Goal: Information Seeking & Learning: Learn about a topic

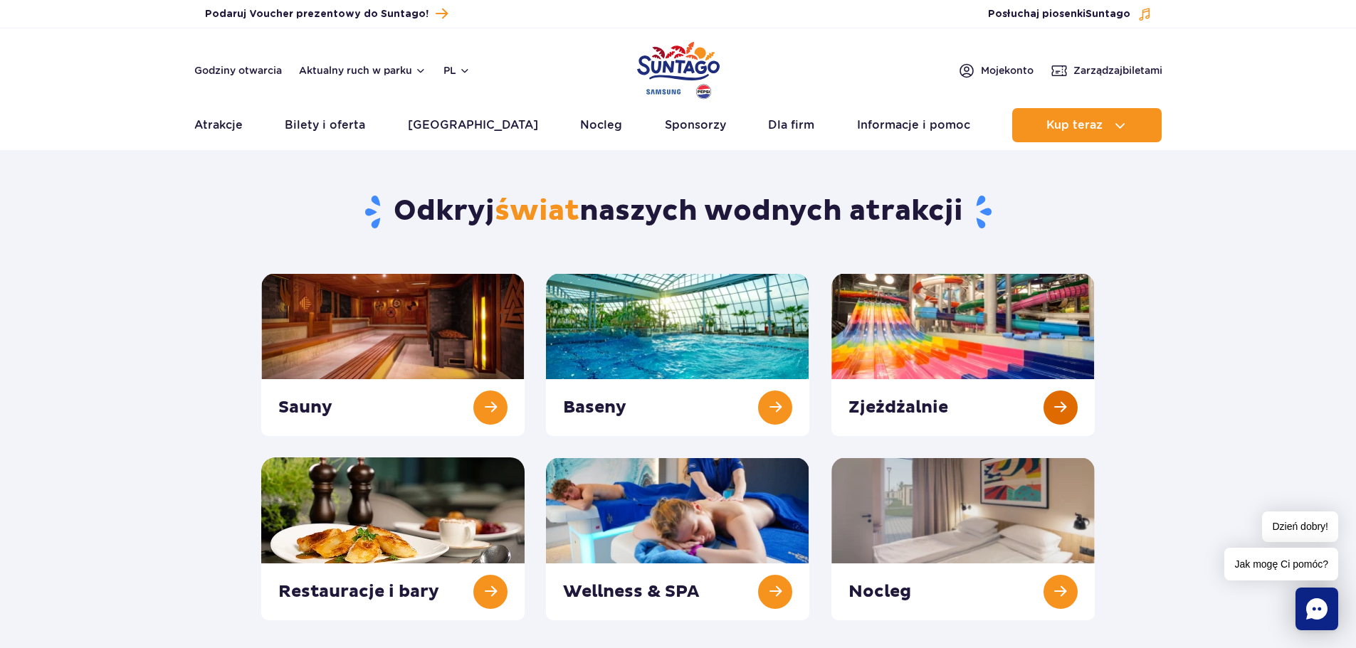
click at [1048, 401] on link at bounding box center [962, 354] width 263 height 163
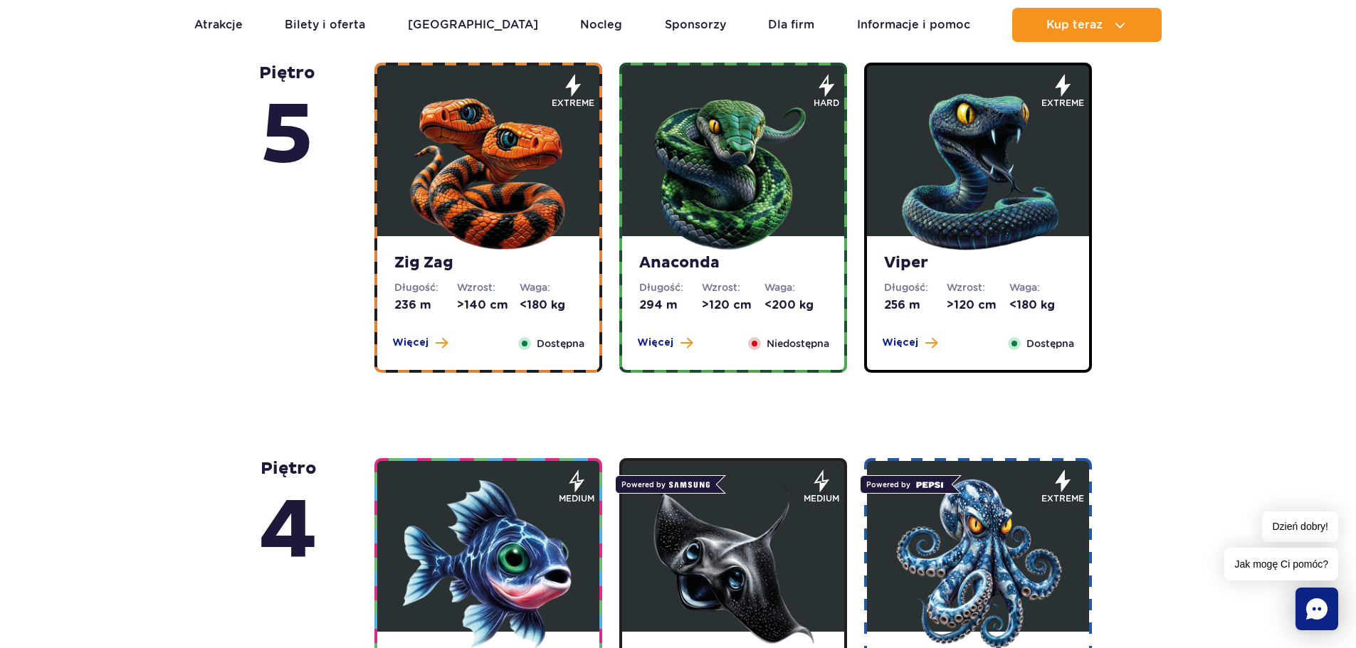
scroll to position [783, 0]
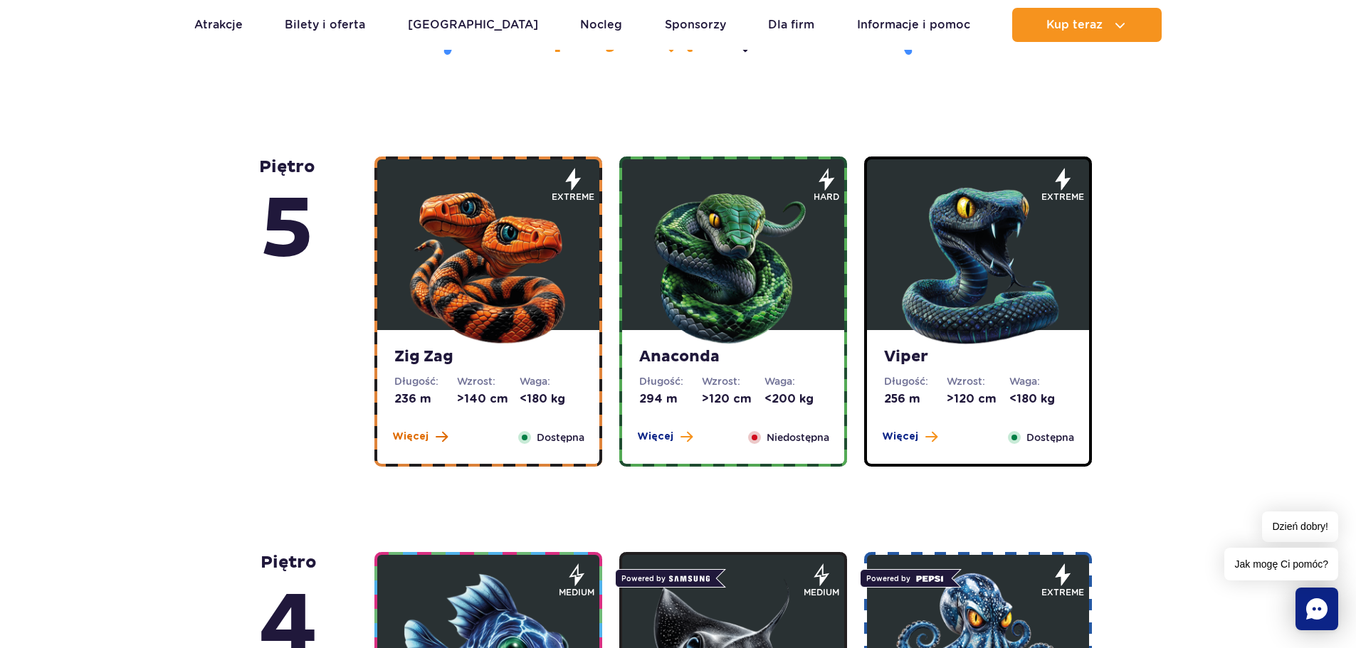
click at [430, 433] on button "Więcej" at bounding box center [420, 437] width 56 height 14
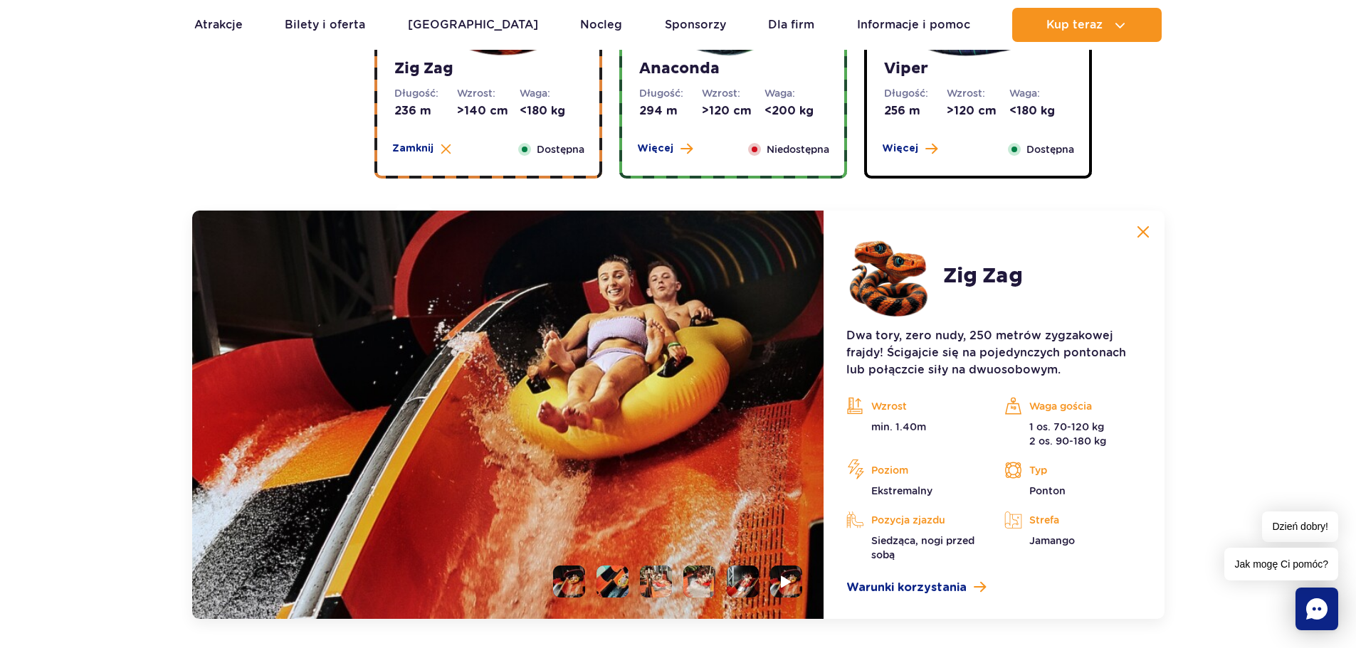
scroll to position [841, 0]
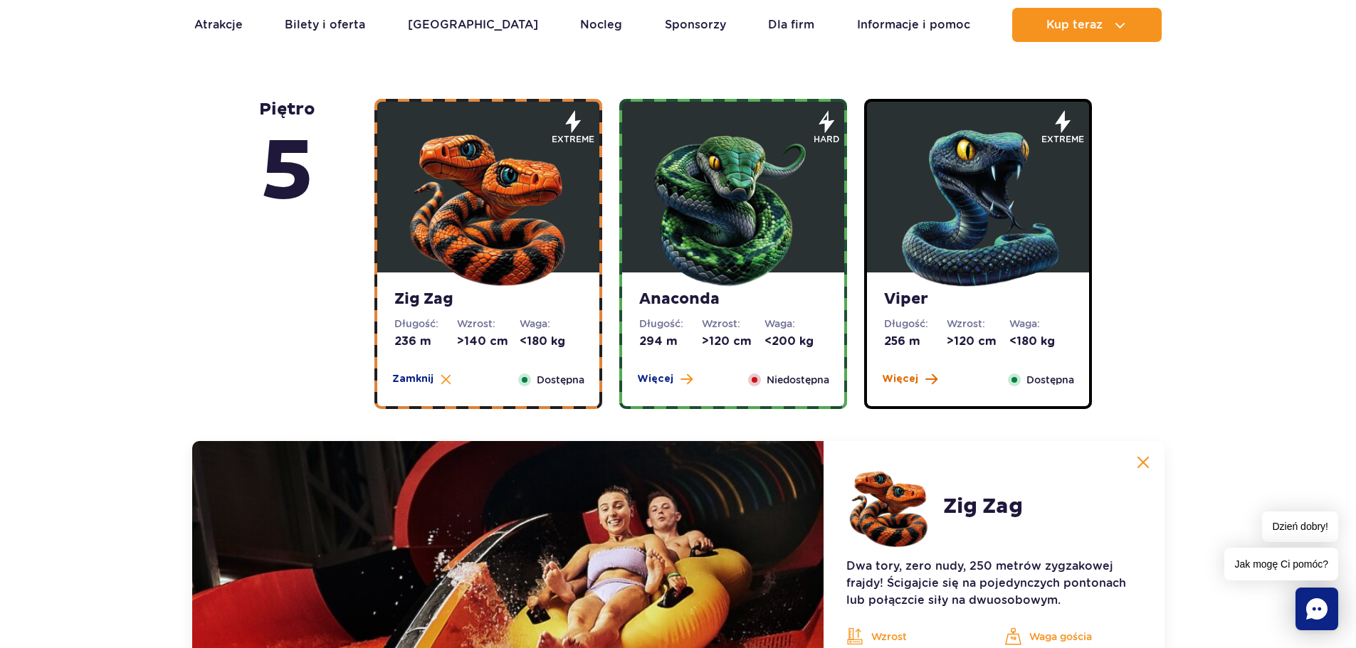
click at [888, 383] on span "Więcej" at bounding box center [900, 379] width 36 height 14
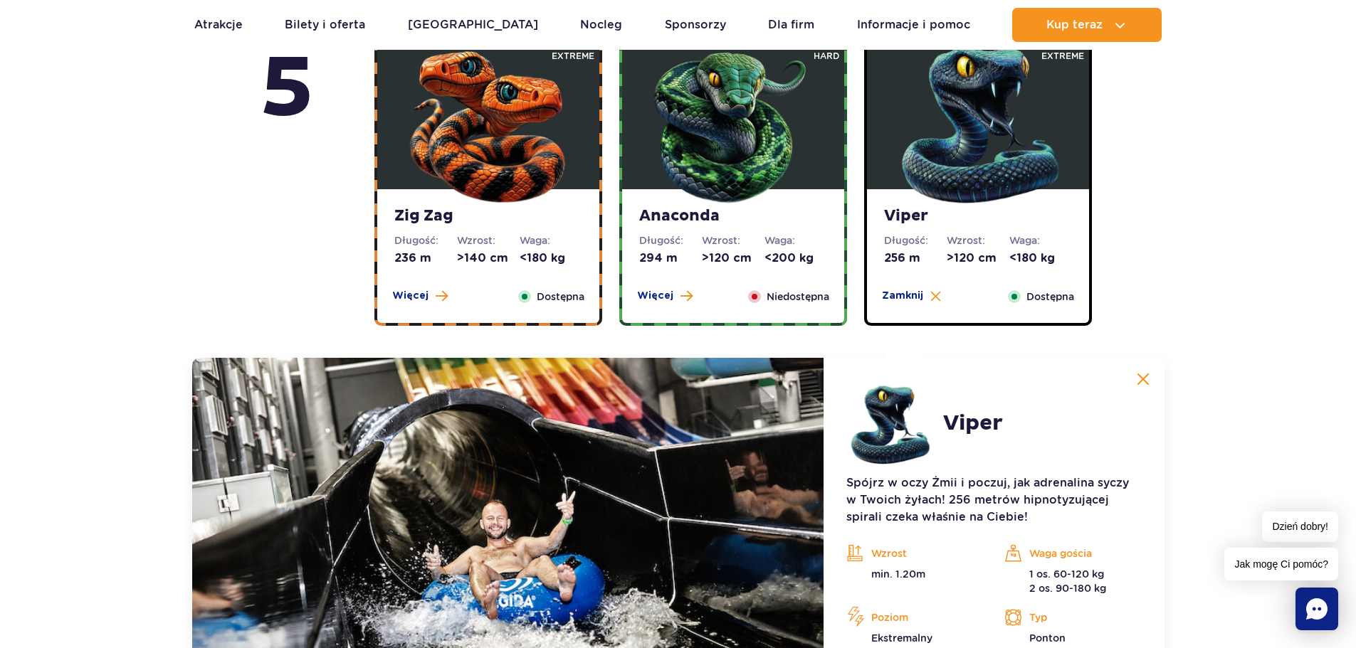
scroll to position [912, 0]
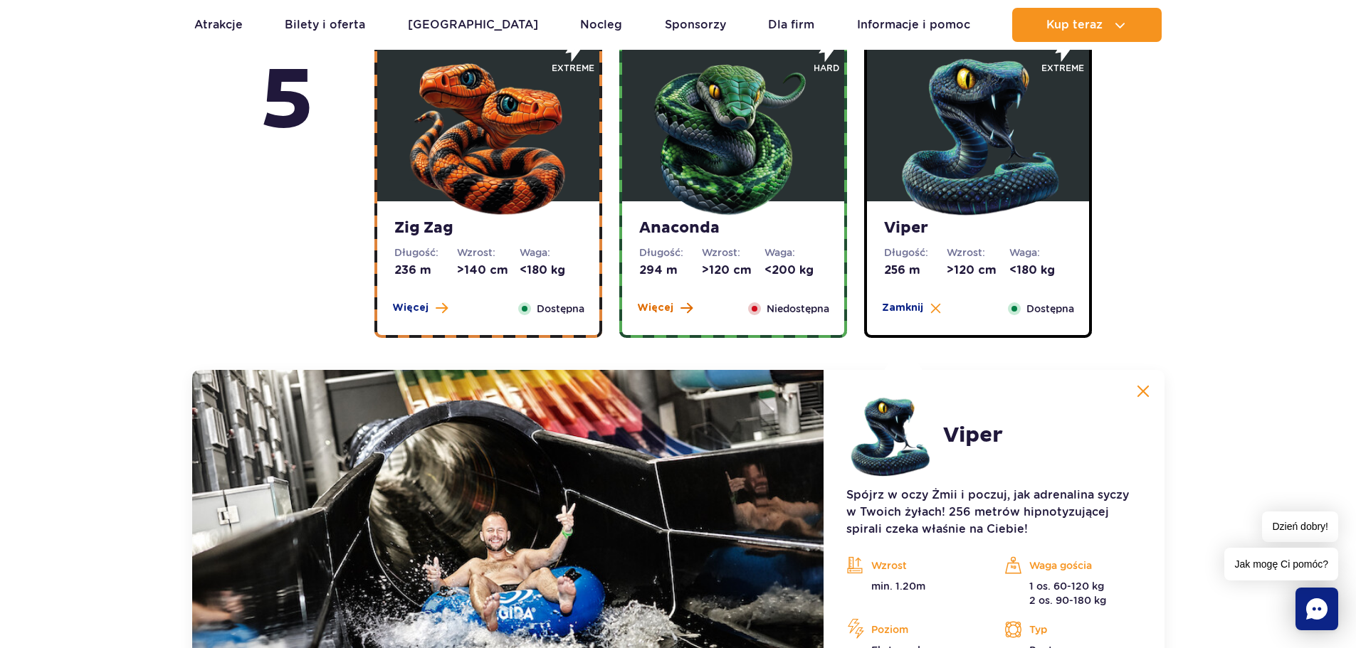
click at [643, 314] on span "Więcej" at bounding box center [655, 308] width 36 height 14
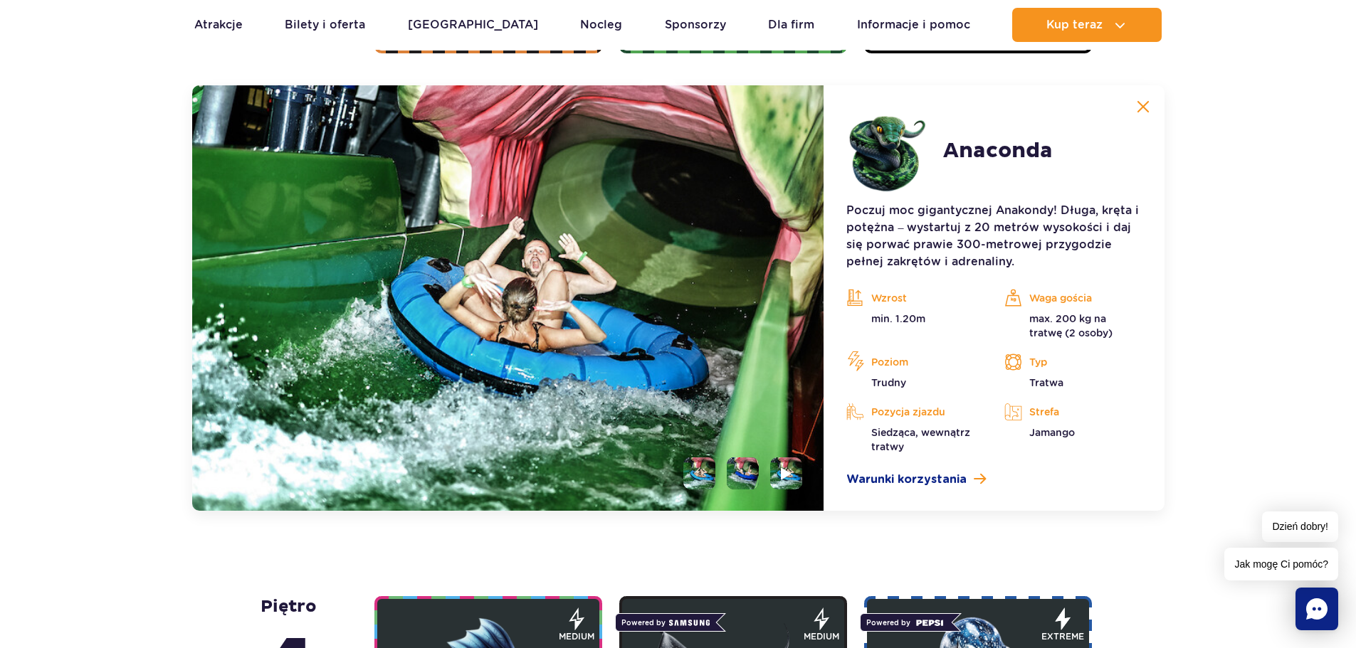
scroll to position [1552, 0]
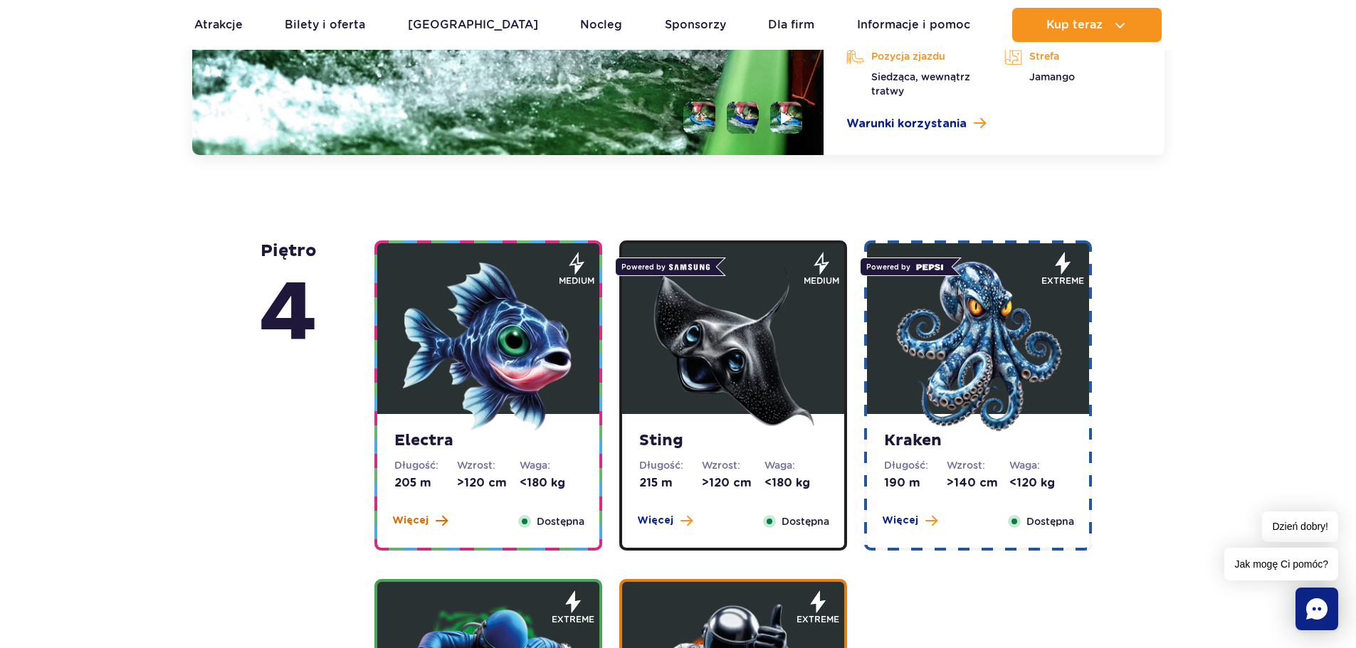
click at [418, 518] on span "Więcej" at bounding box center [410, 521] width 36 height 14
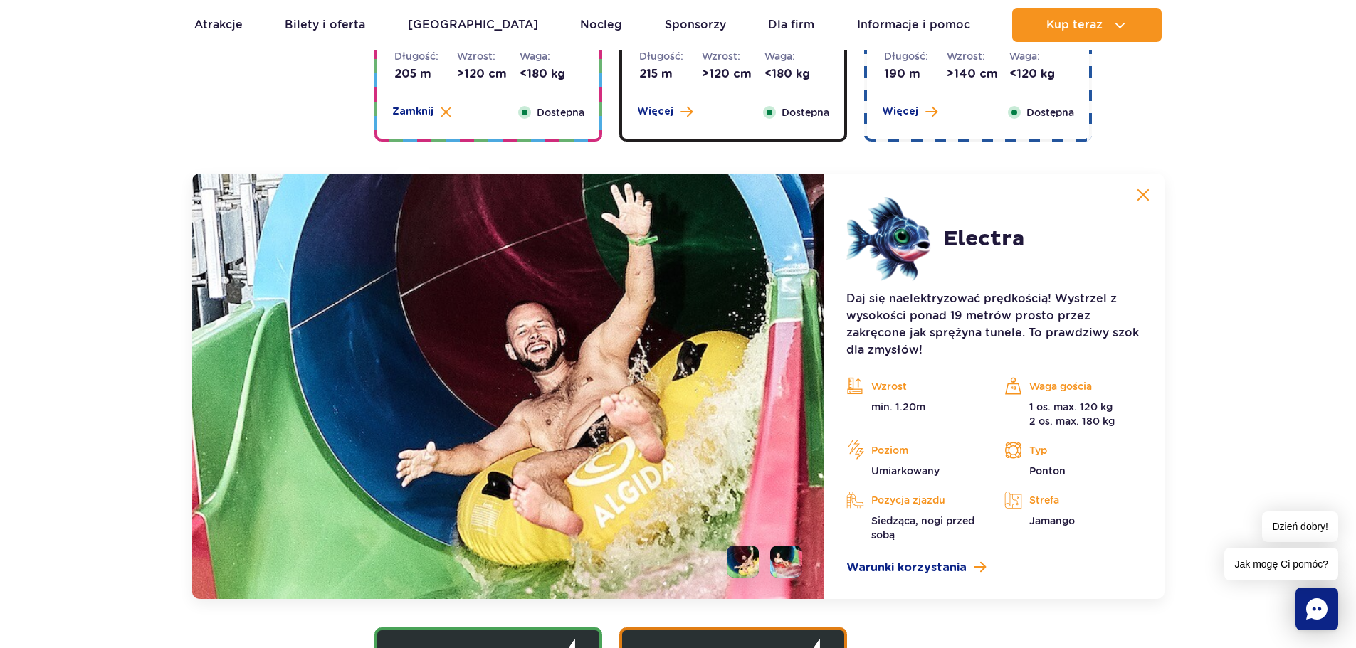
scroll to position [1379, 0]
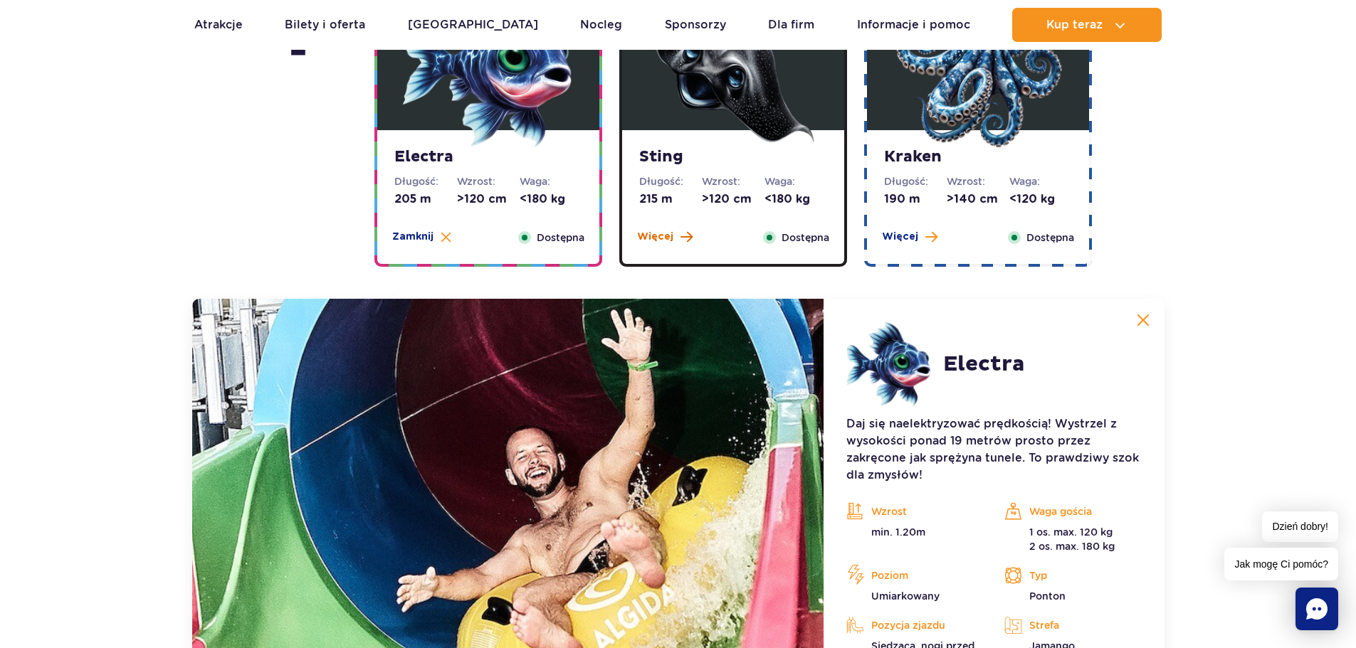
click at [655, 234] on span "Więcej" at bounding box center [655, 237] width 36 height 14
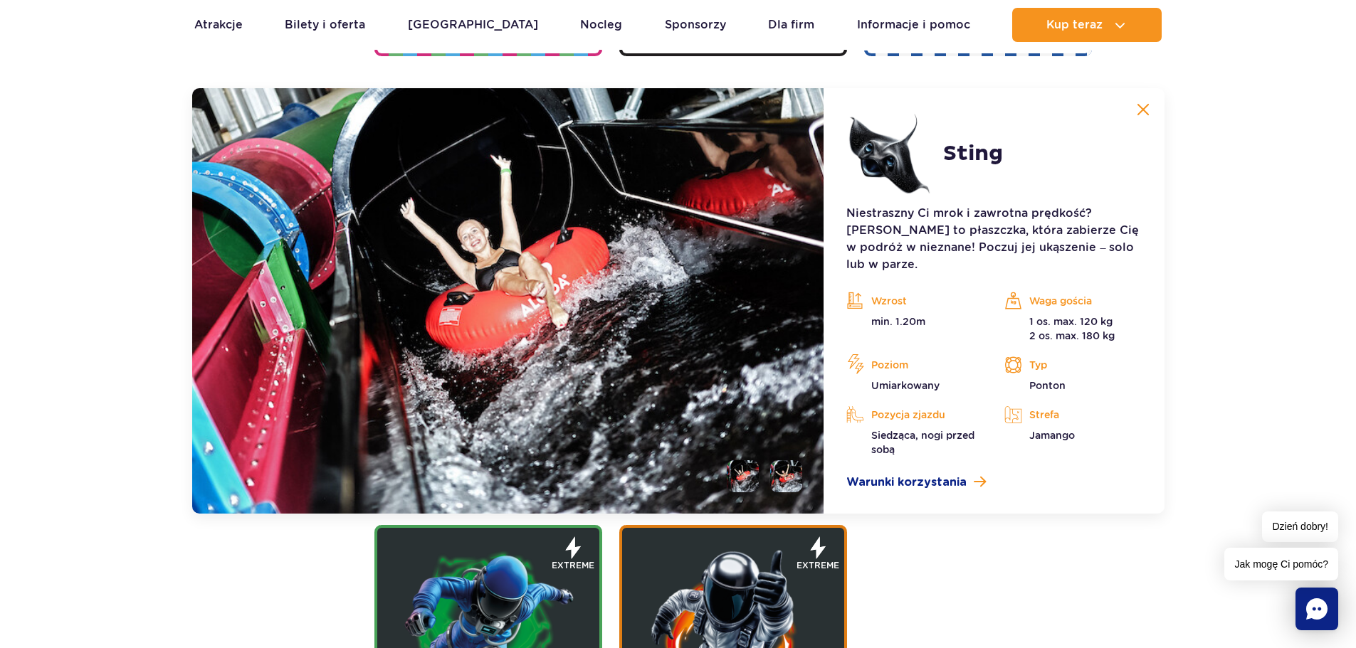
scroll to position [1592, 0]
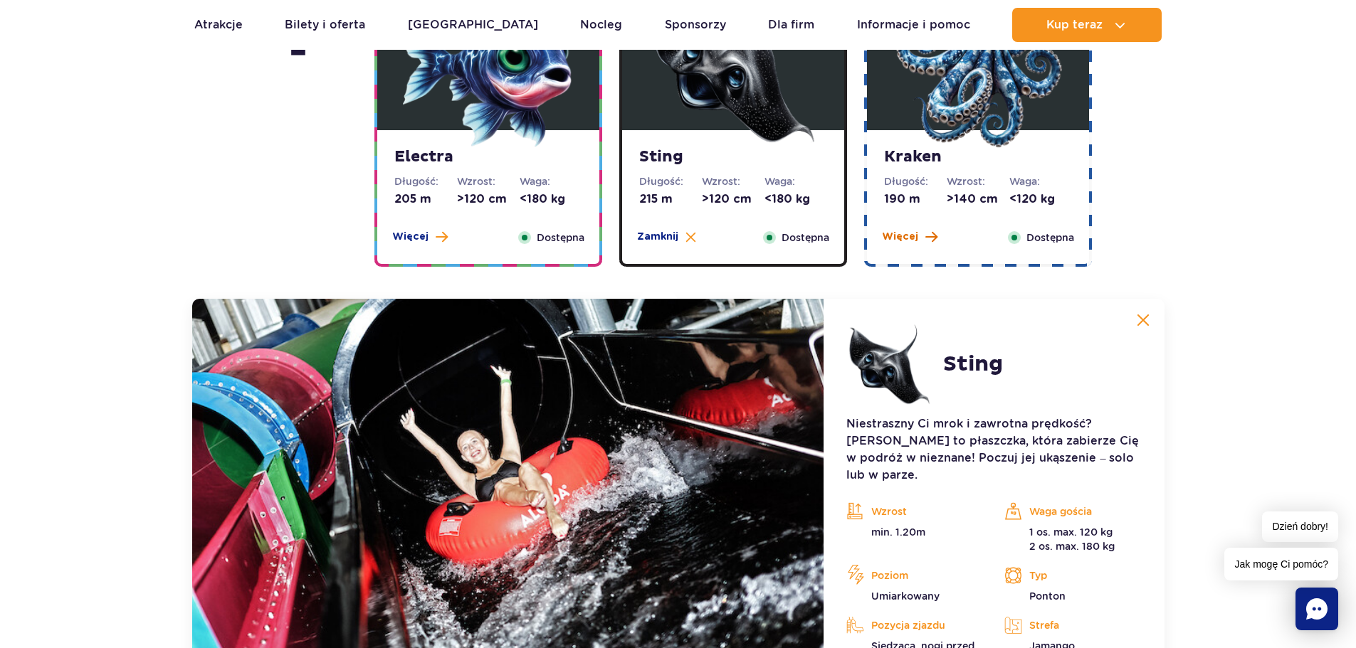
click at [910, 235] on span "Więcej" at bounding box center [900, 237] width 36 height 14
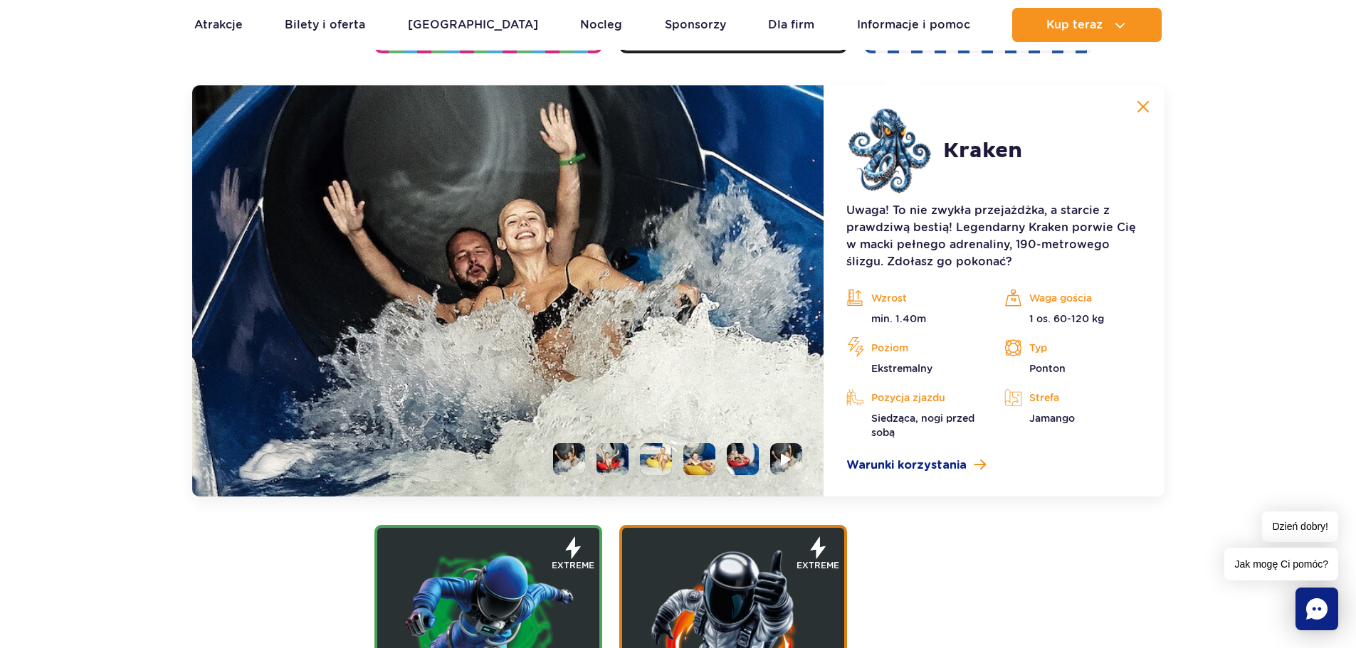
click at [610, 470] on li at bounding box center [612, 459] width 32 height 32
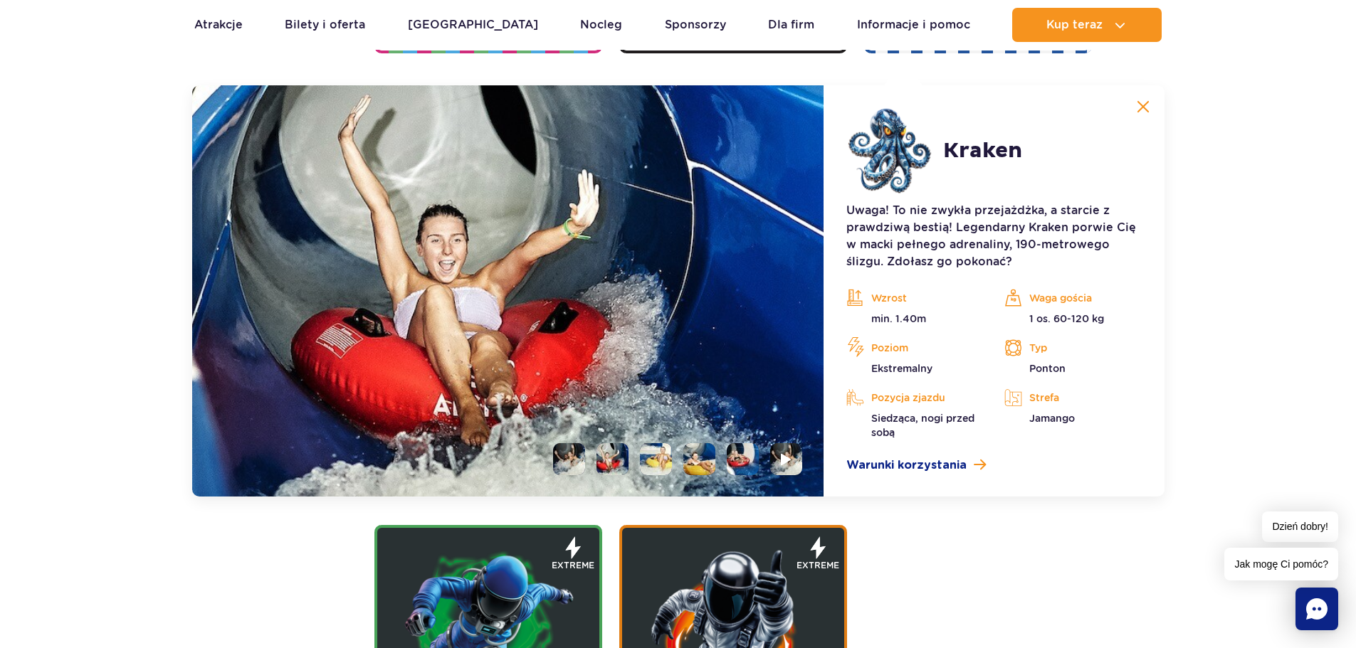
click at [638, 465] on ul at bounding box center [672, 459] width 261 height 32
click at [652, 461] on li at bounding box center [656, 459] width 32 height 32
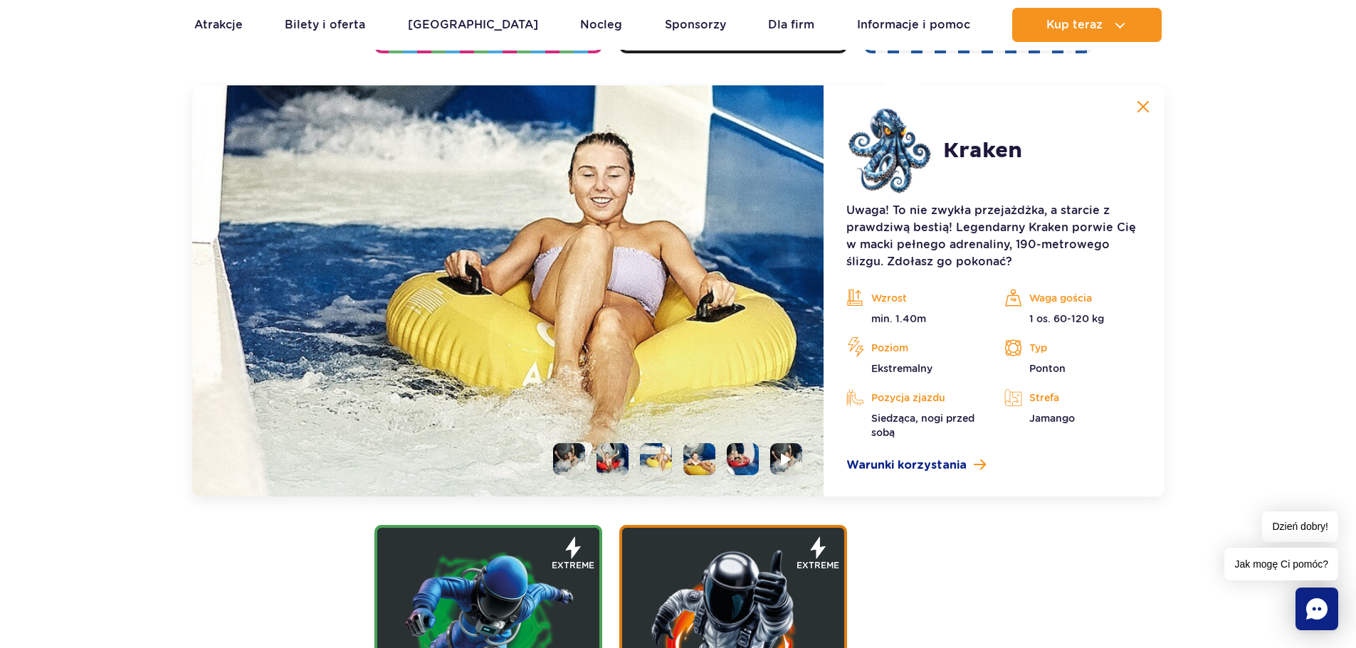
click at [711, 461] on li at bounding box center [699, 459] width 32 height 32
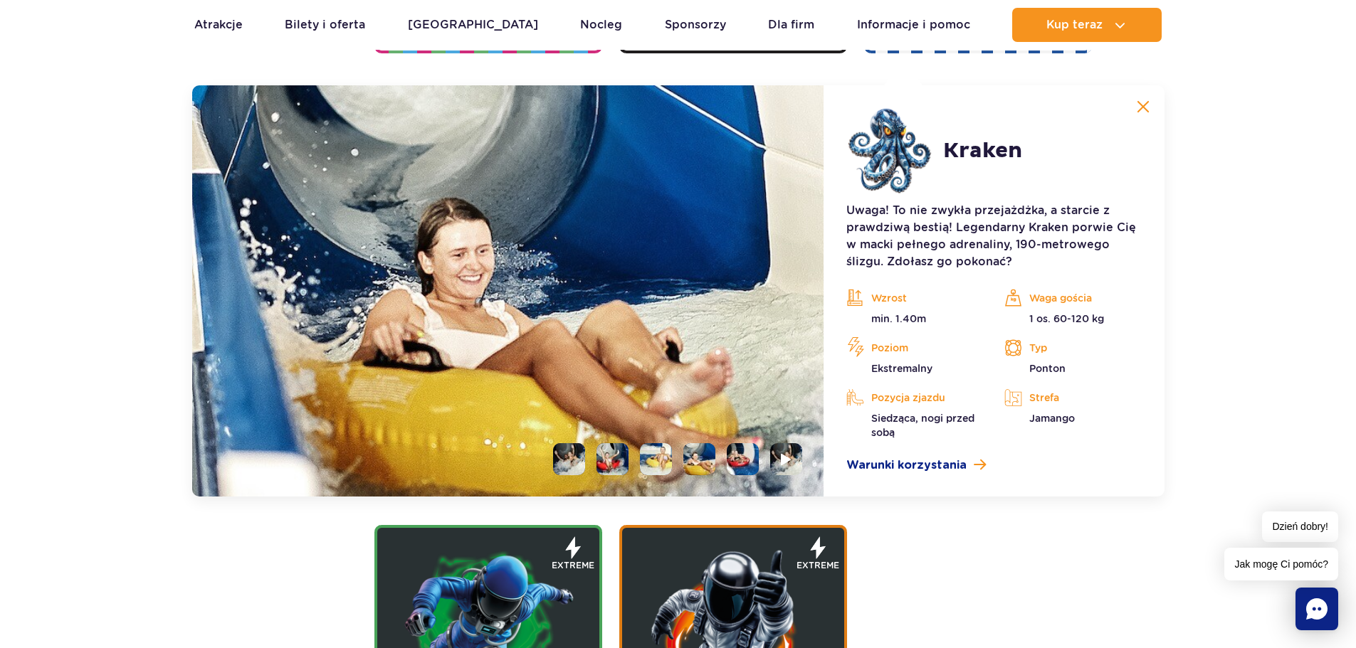
click at [761, 461] on ul at bounding box center [672, 459] width 261 height 32
click at [799, 460] on li at bounding box center [786, 459] width 32 height 32
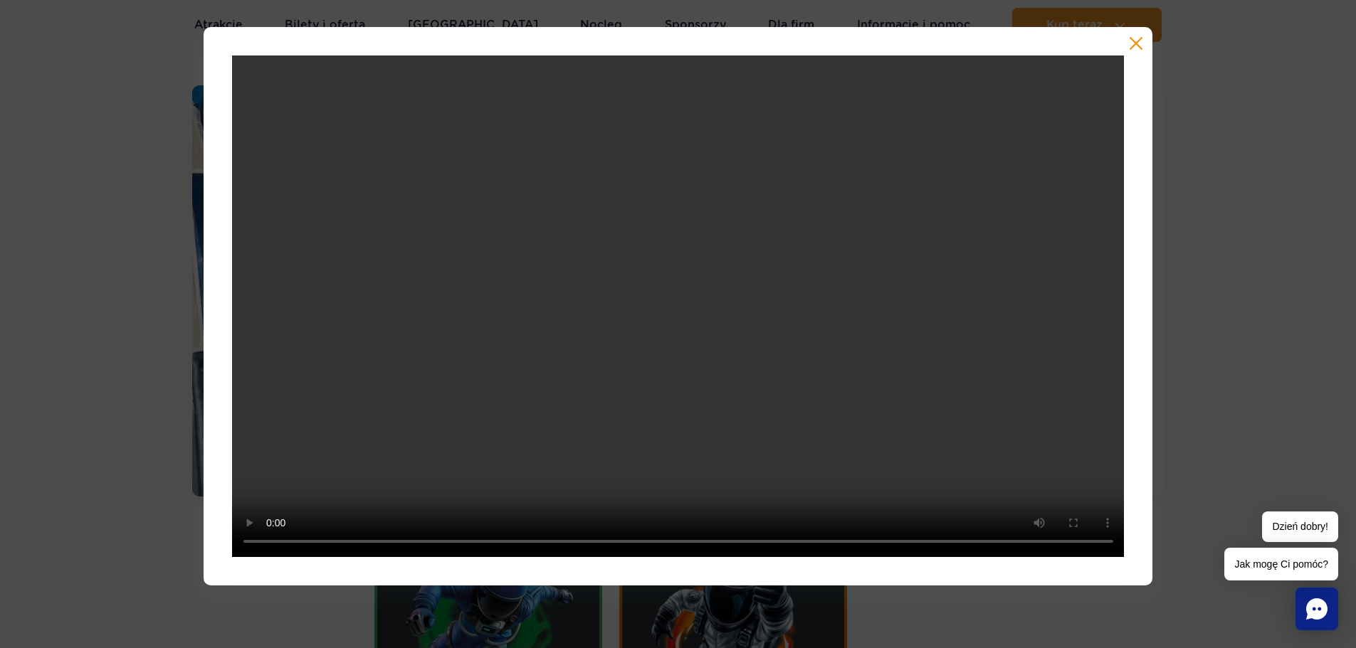
click at [1136, 48] on button "button" at bounding box center [1136, 43] width 14 height 14
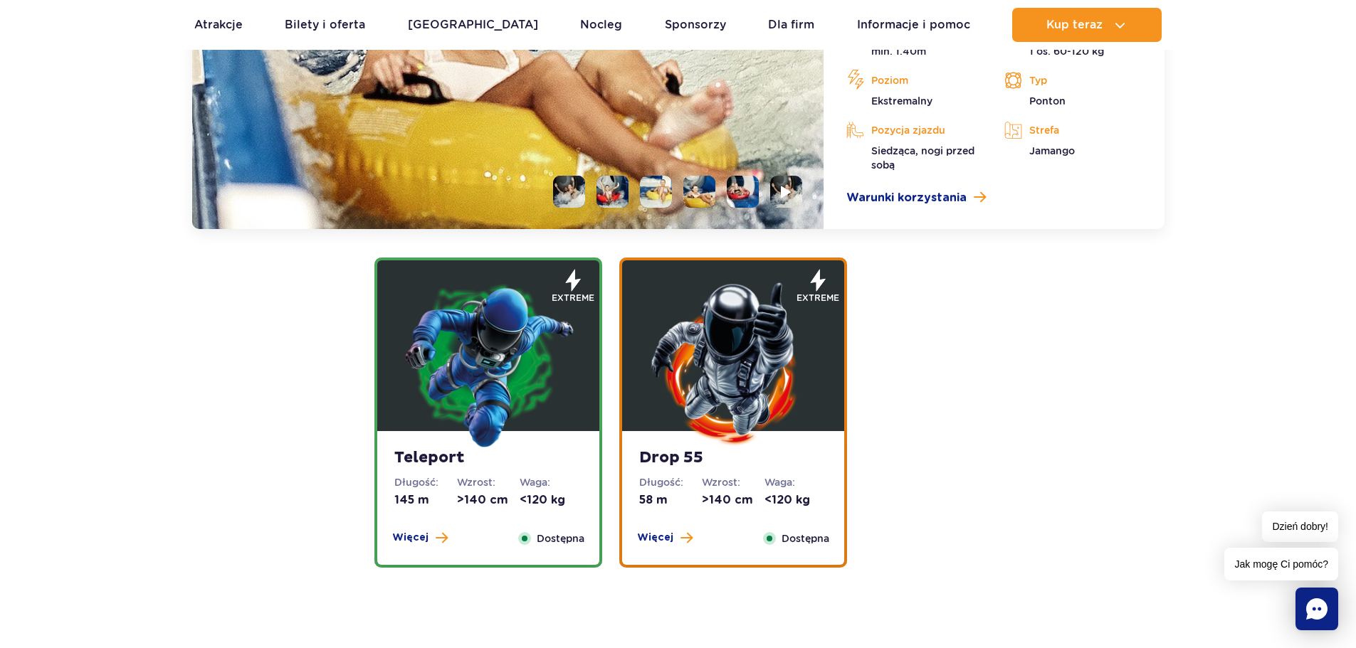
scroll to position [1948, 0]
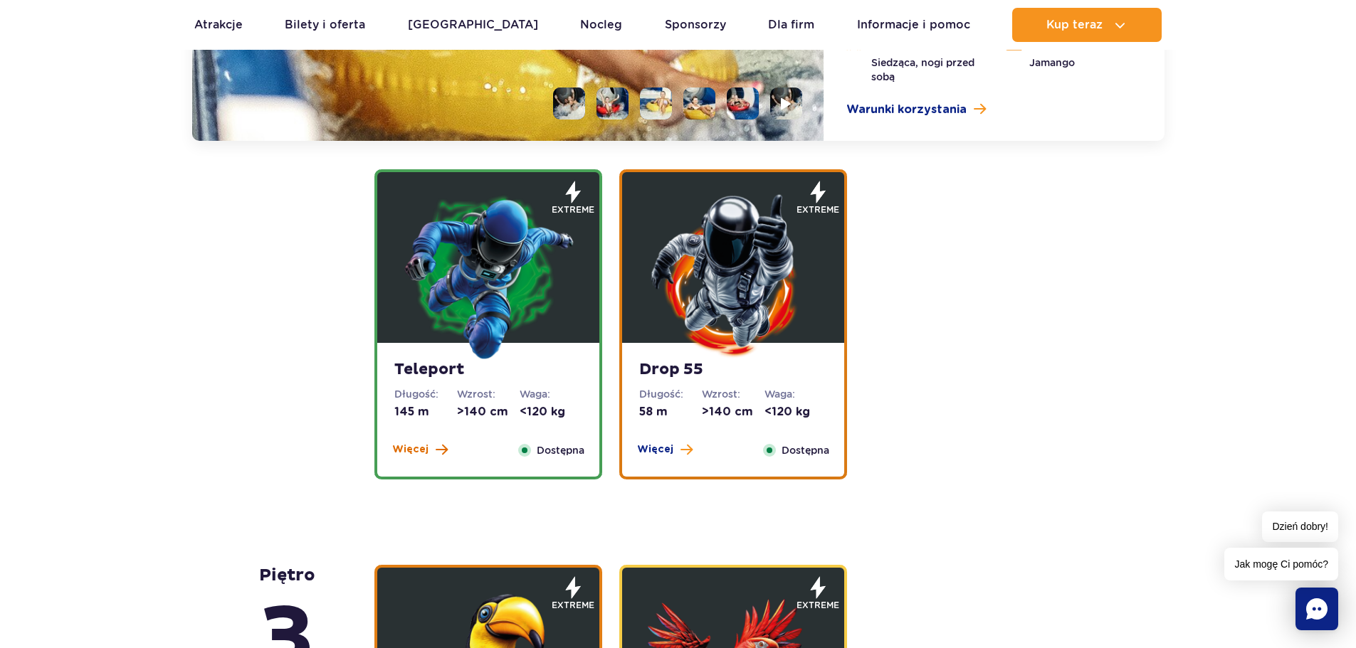
click at [424, 447] on span "Więcej" at bounding box center [410, 450] width 36 height 14
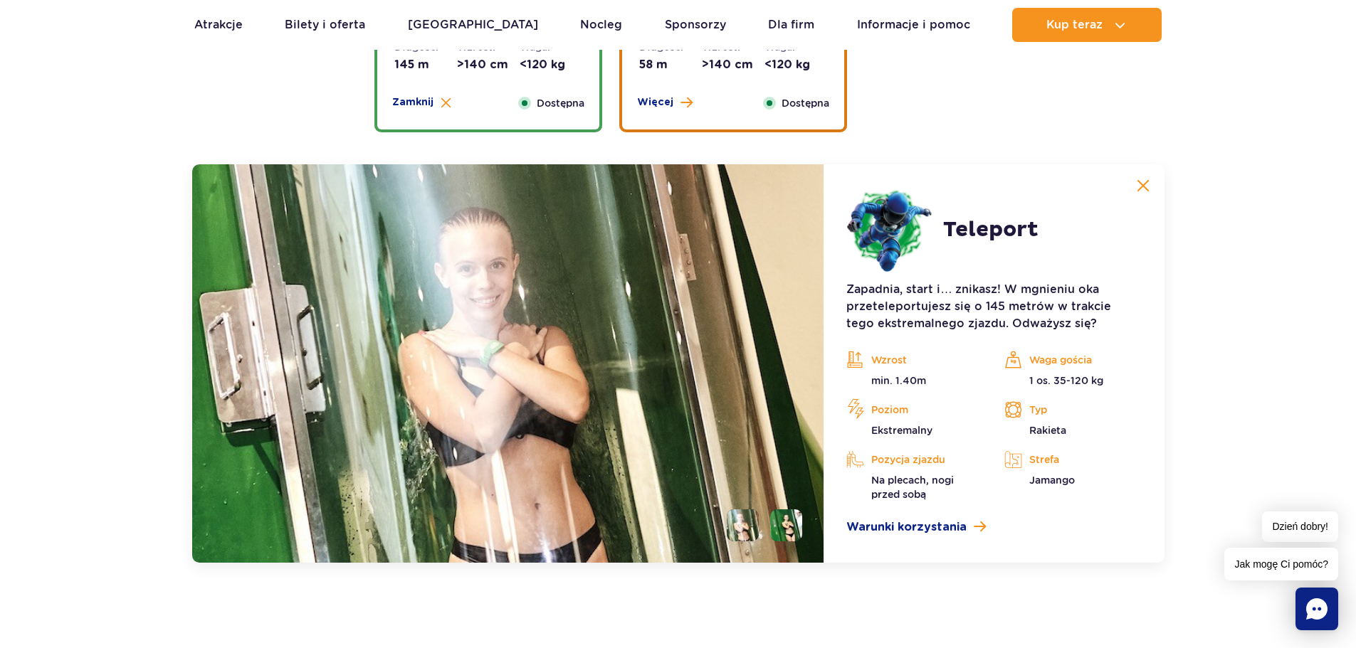
scroll to position [1717, 0]
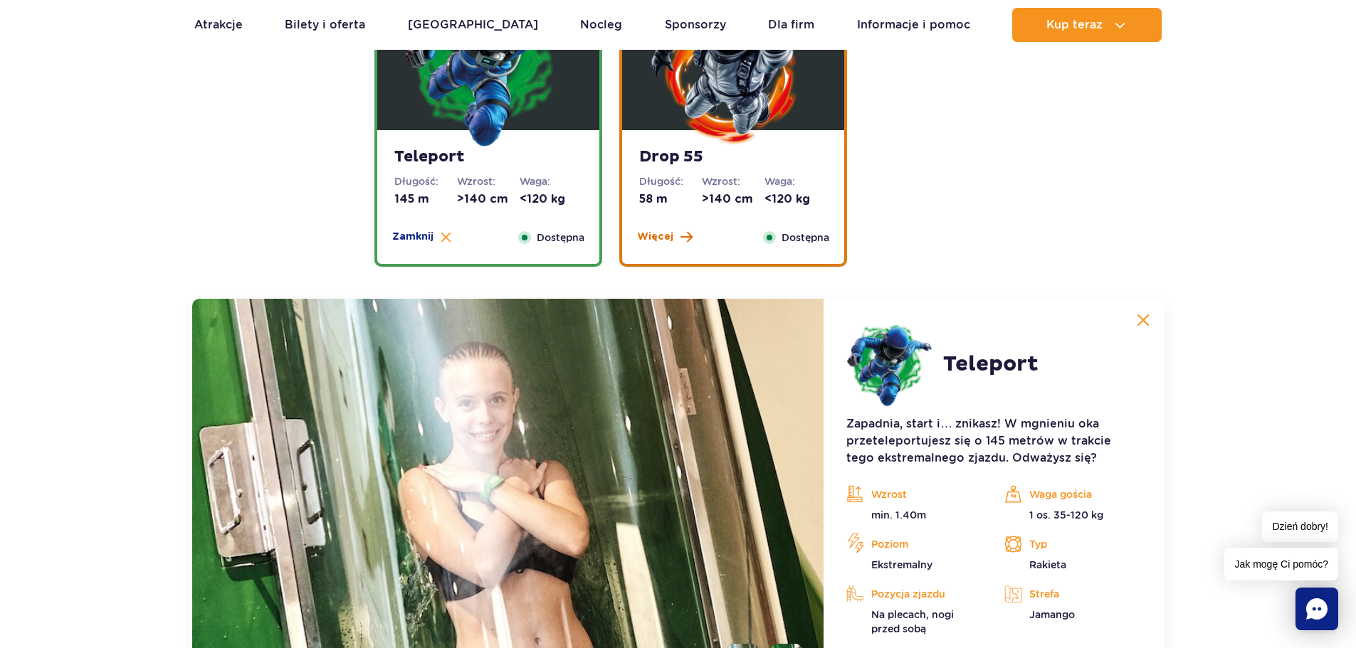
click at [667, 236] on span "Więcej" at bounding box center [655, 237] width 36 height 14
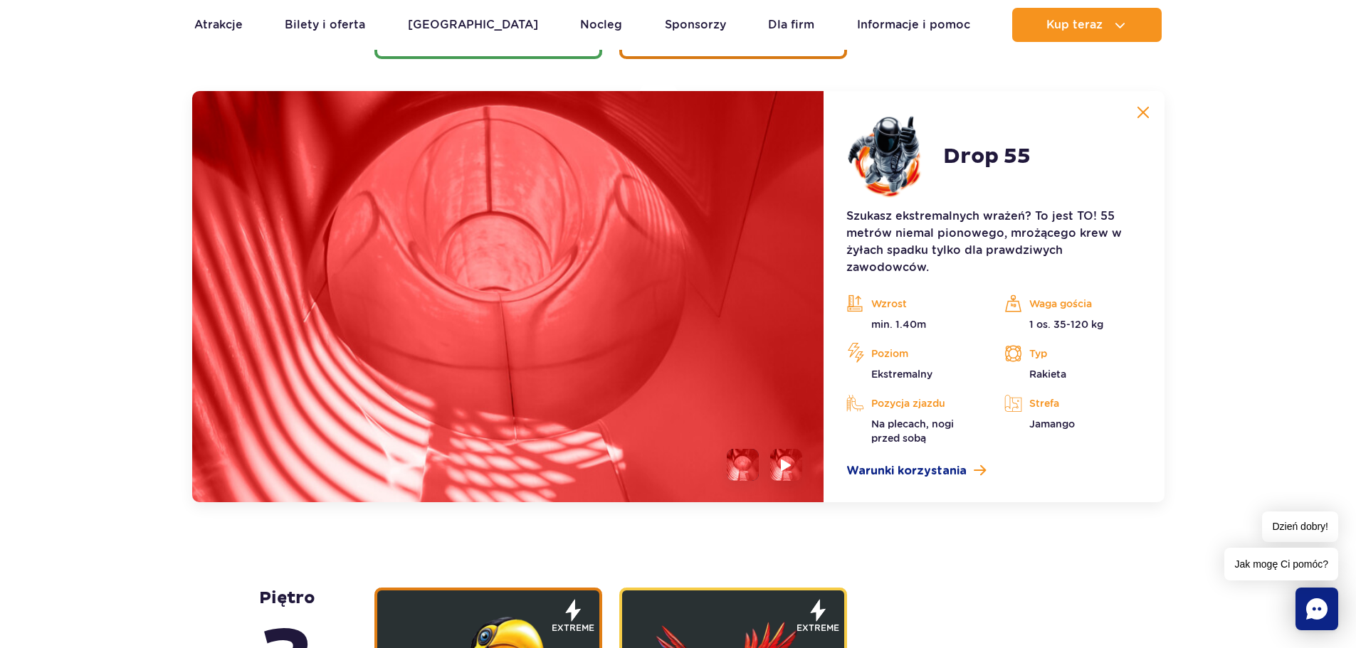
scroll to position [1931, 0]
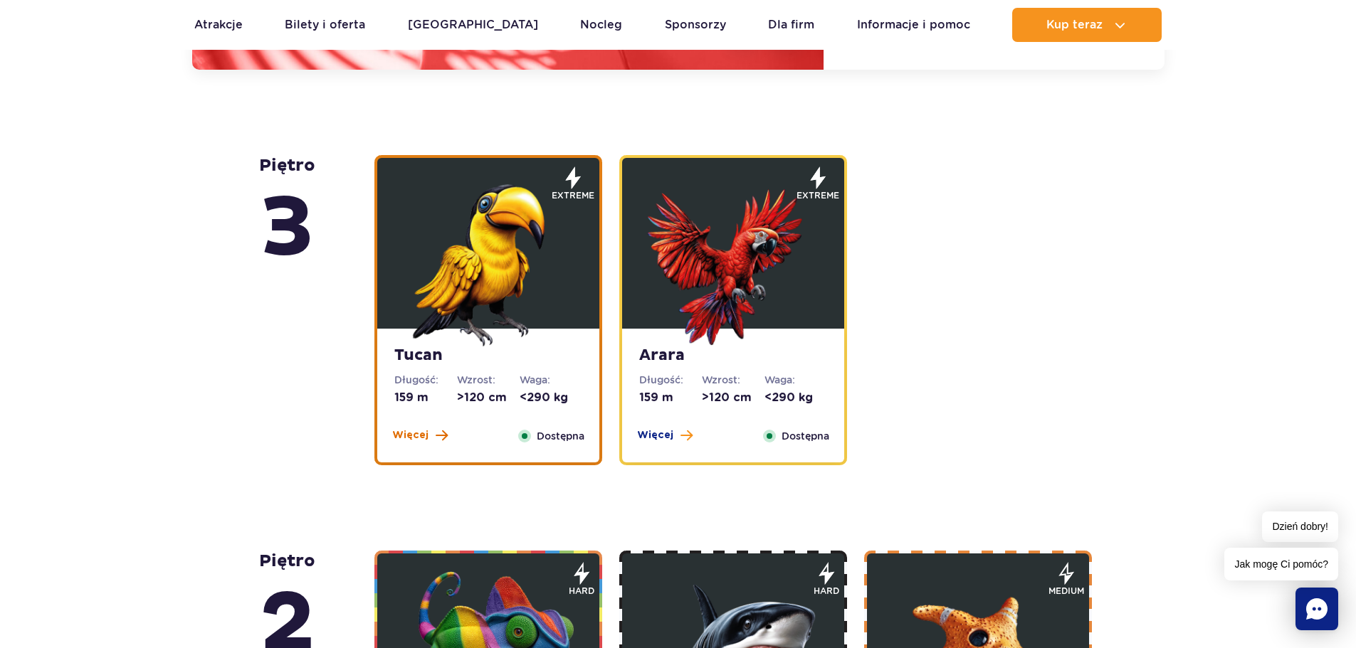
click at [419, 432] on span "Więcej" at bounding box center [410, 435] width 36 height 14
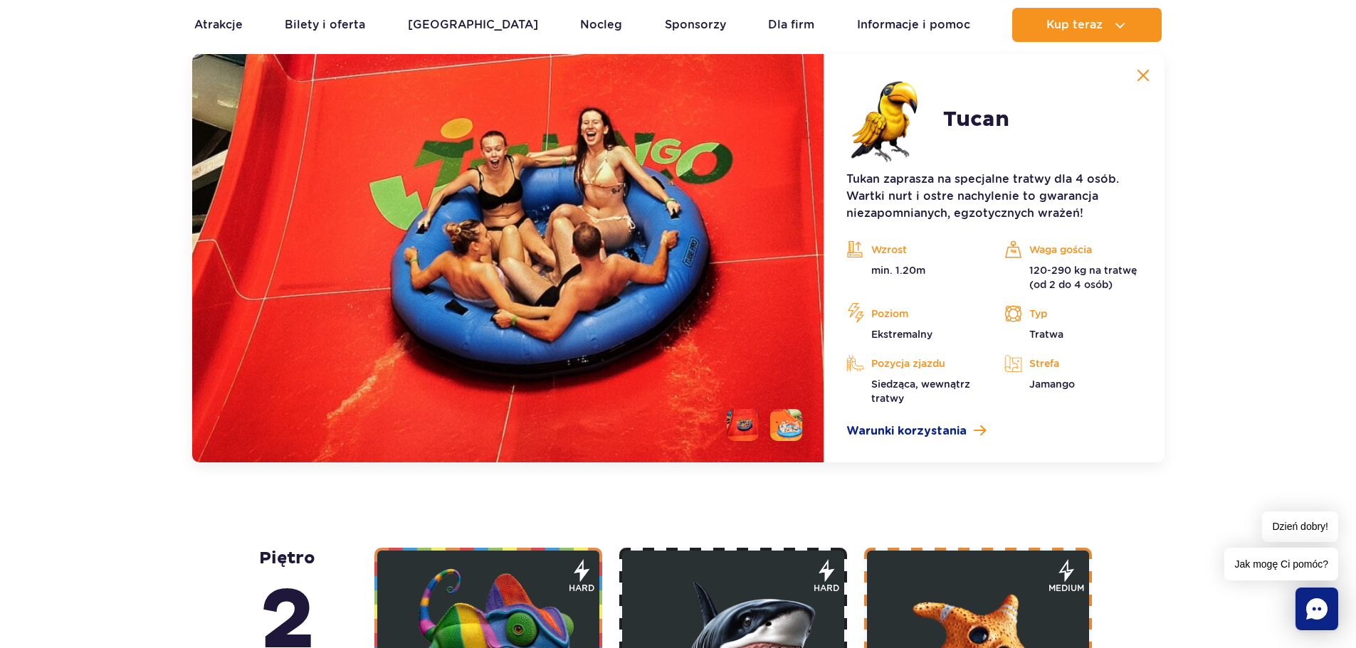
scroll to position [2327, 0]
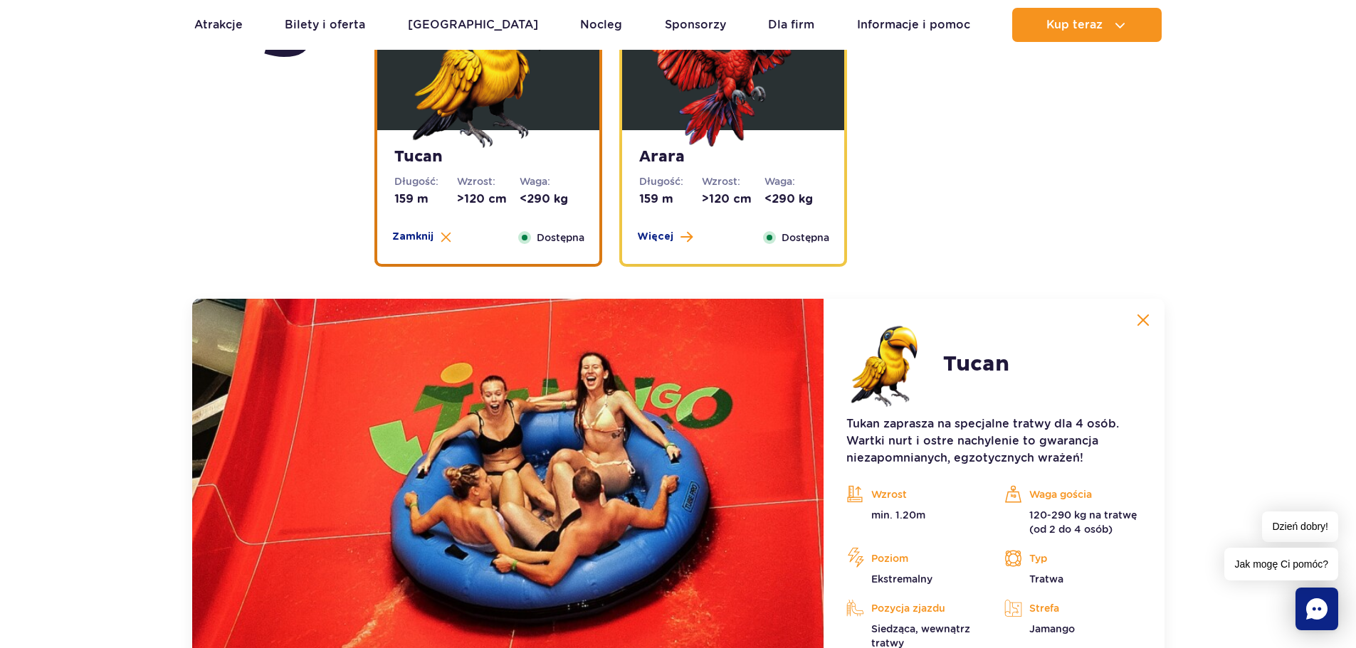
click at [675, 229] on div "Arara Długość: 159 m Wzrost: >120 cm Waga: <290 kg Więcej Zamknij Dostępna" at bounding box center [733, 197] width 222 height 134
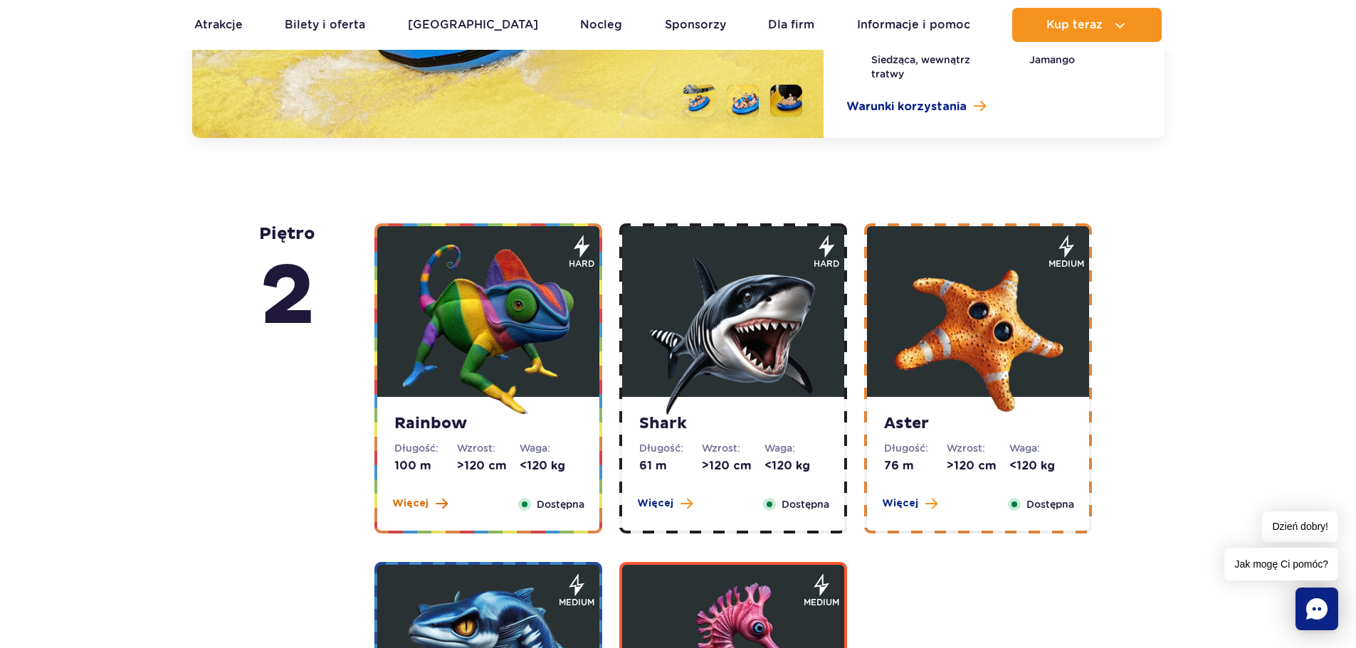
click at [417, 507] on span "Więcej" at bounding box center [410, 504] width 36 height 14
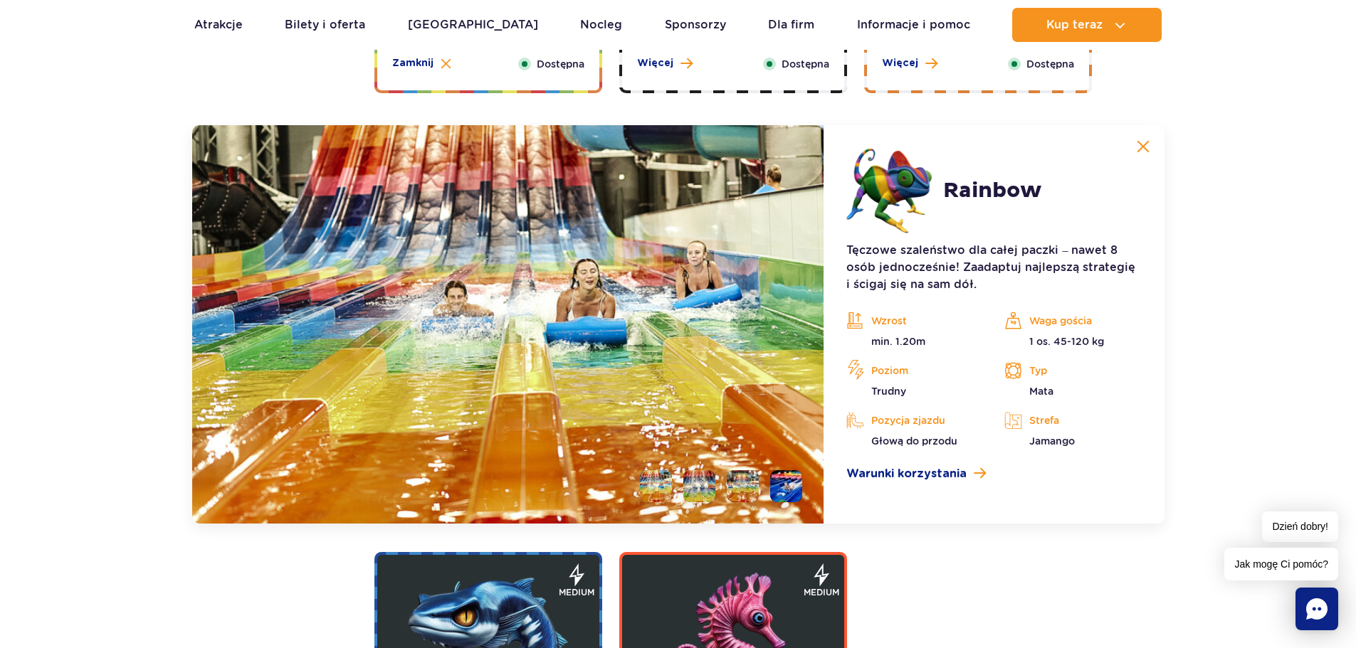
scroll to position [2722, 0]
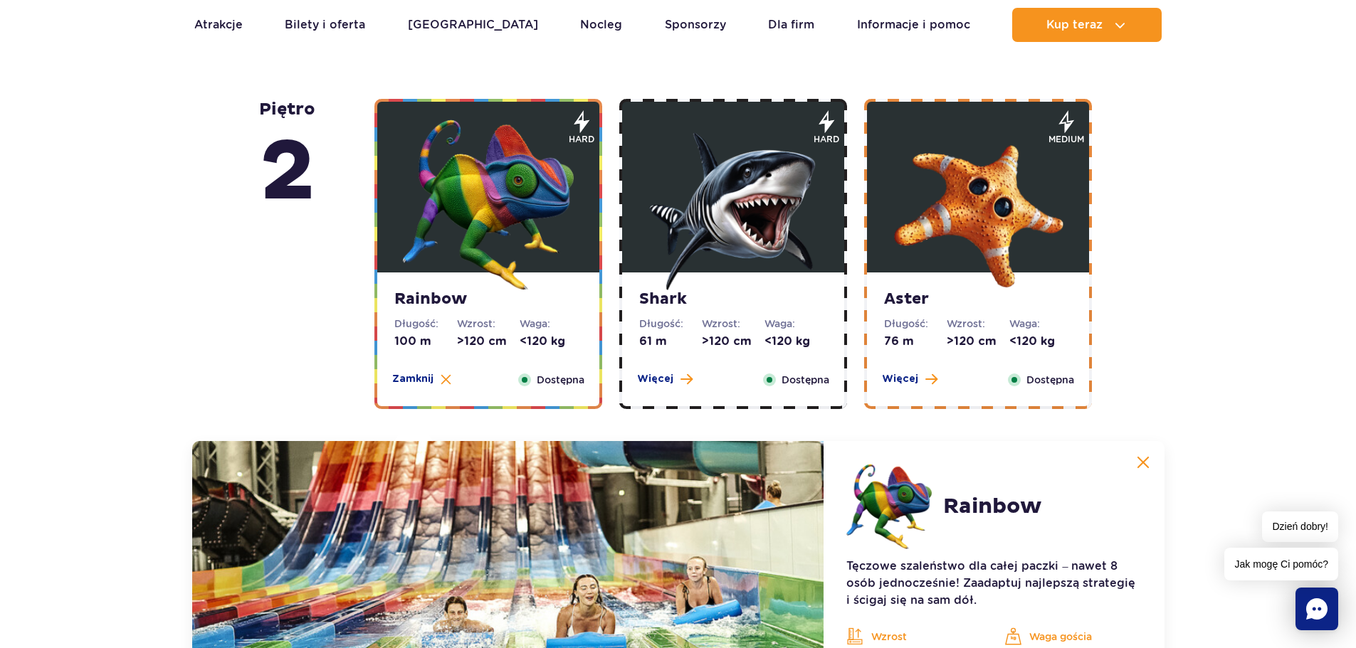
click at [668, 369] on div "Shark Długość: 61 m Wzrost: >120 cm Waga: <120 kg Więcej Zamknij Dostępna" at bounding box center [733, 340] width 222 height 134
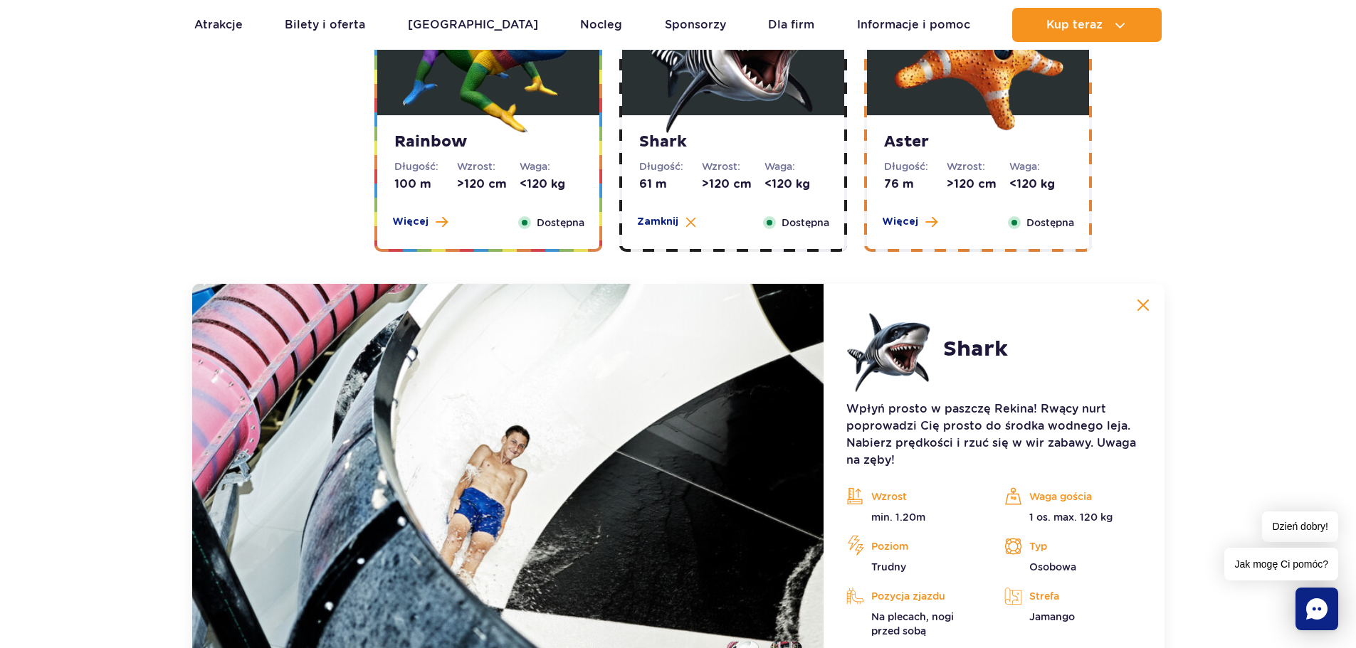
scroll to position [2509, 0]
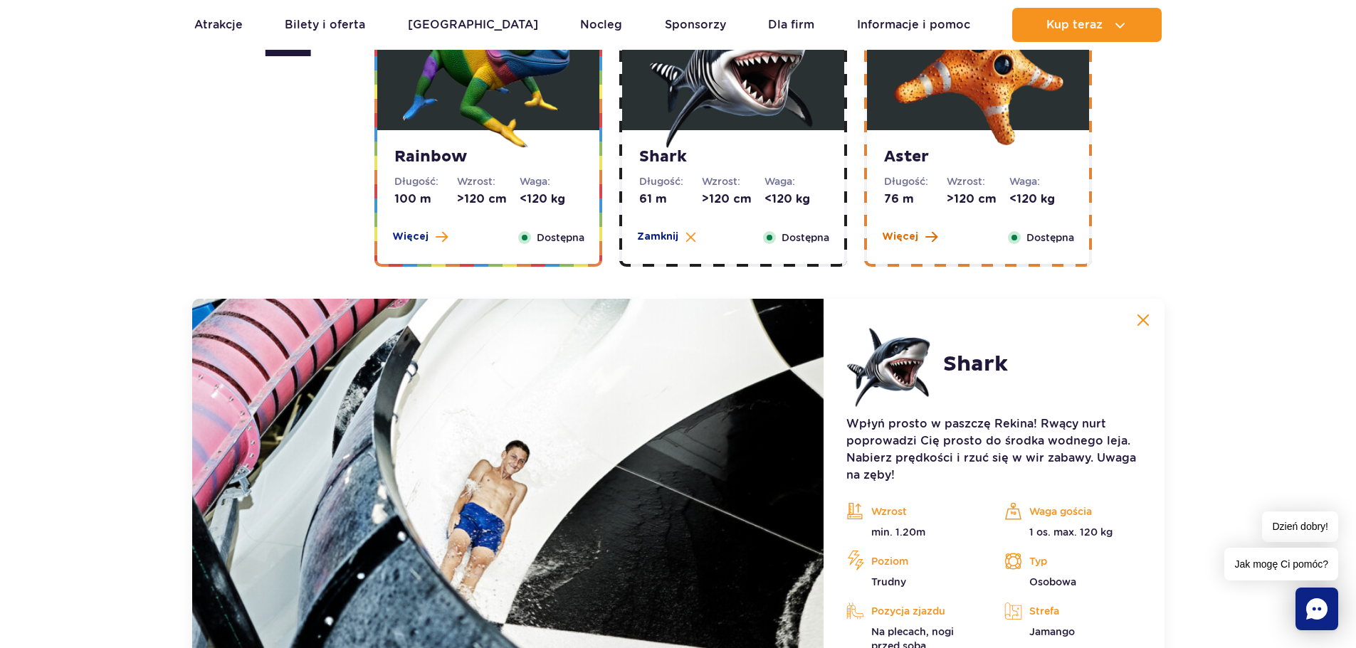
click at [886, 236] on span "Więcej" at bounding box center [900, 237] width 36 height 14
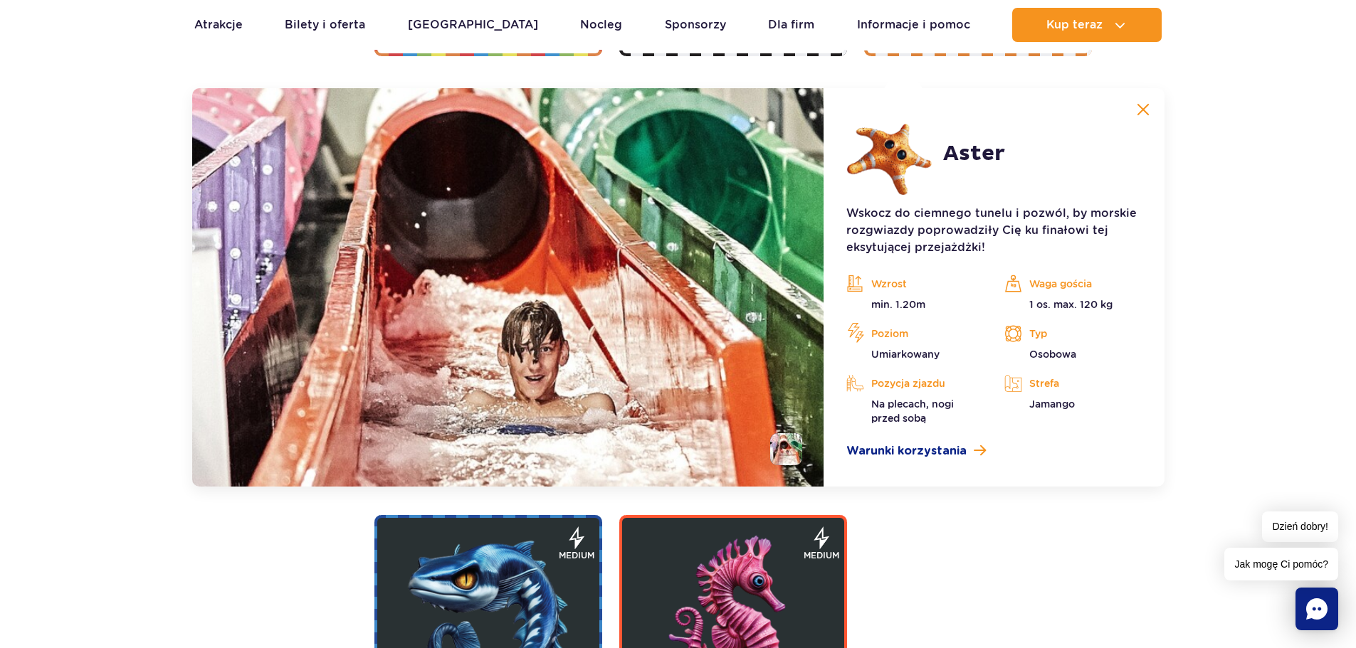
scroll to position [2722, 0]
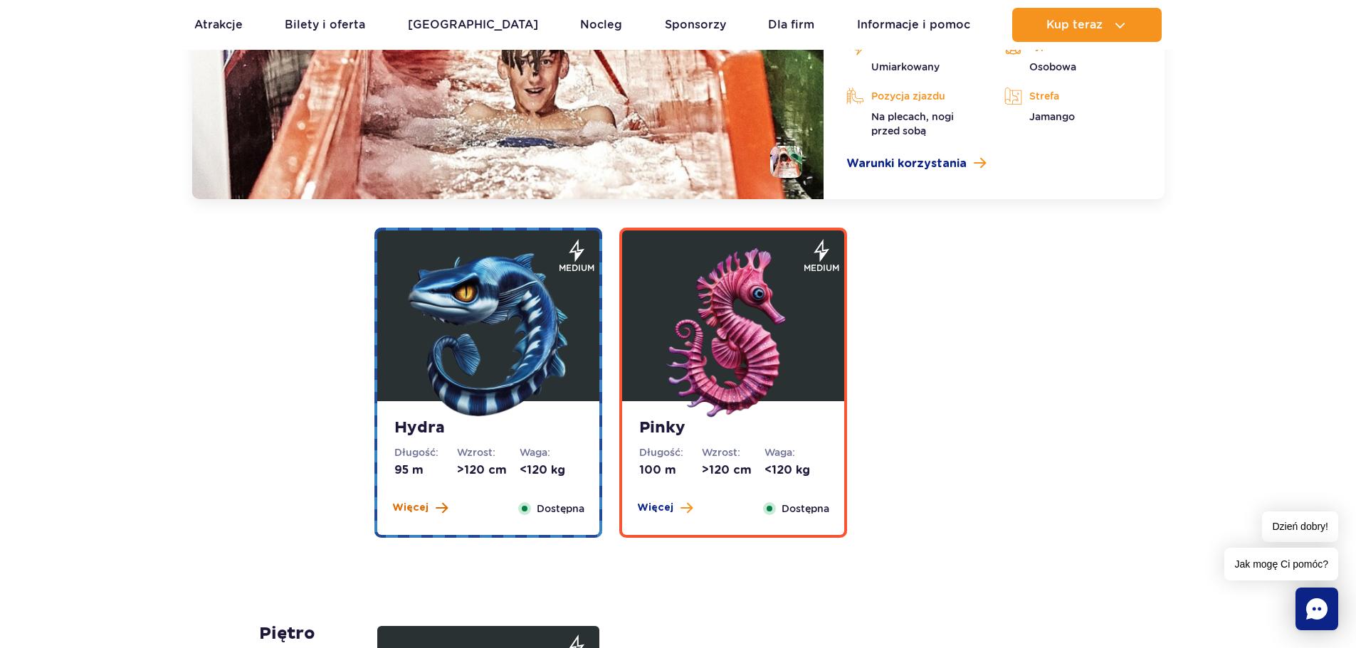
click at [425, 508] on span "Więcej" at bounding box center [410, 508] width 36 height 14
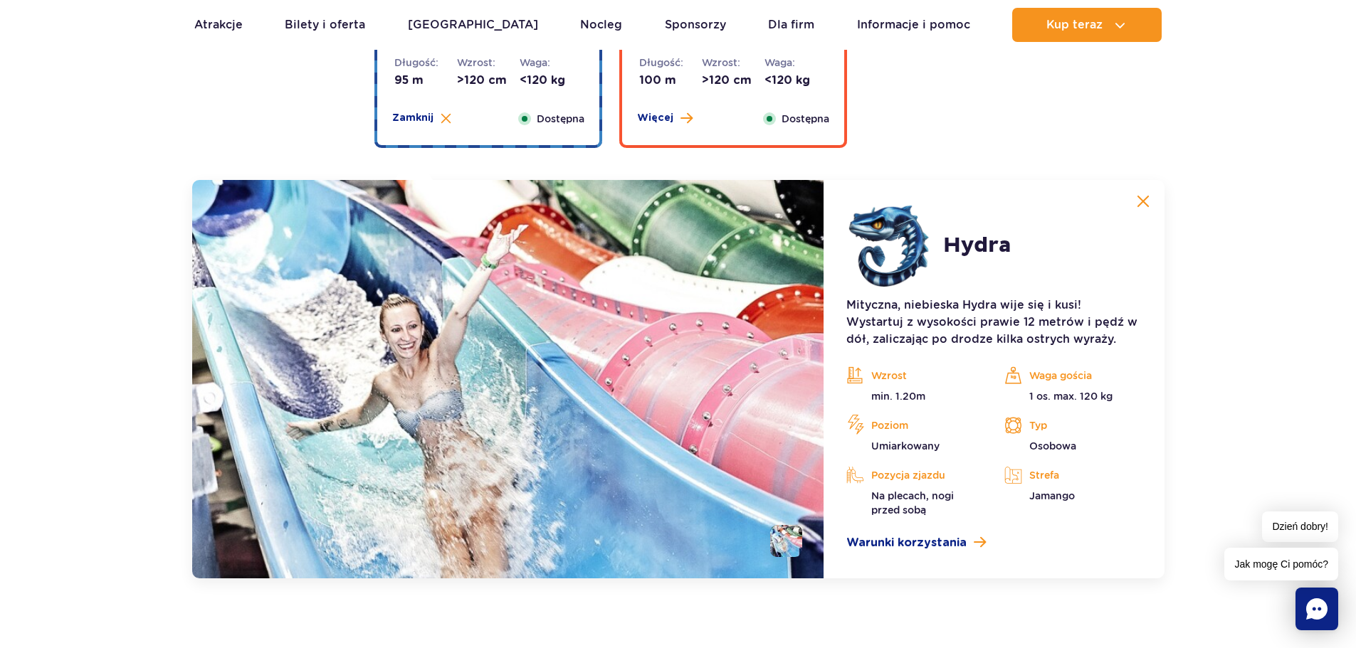
scroll to position [2848, 0]
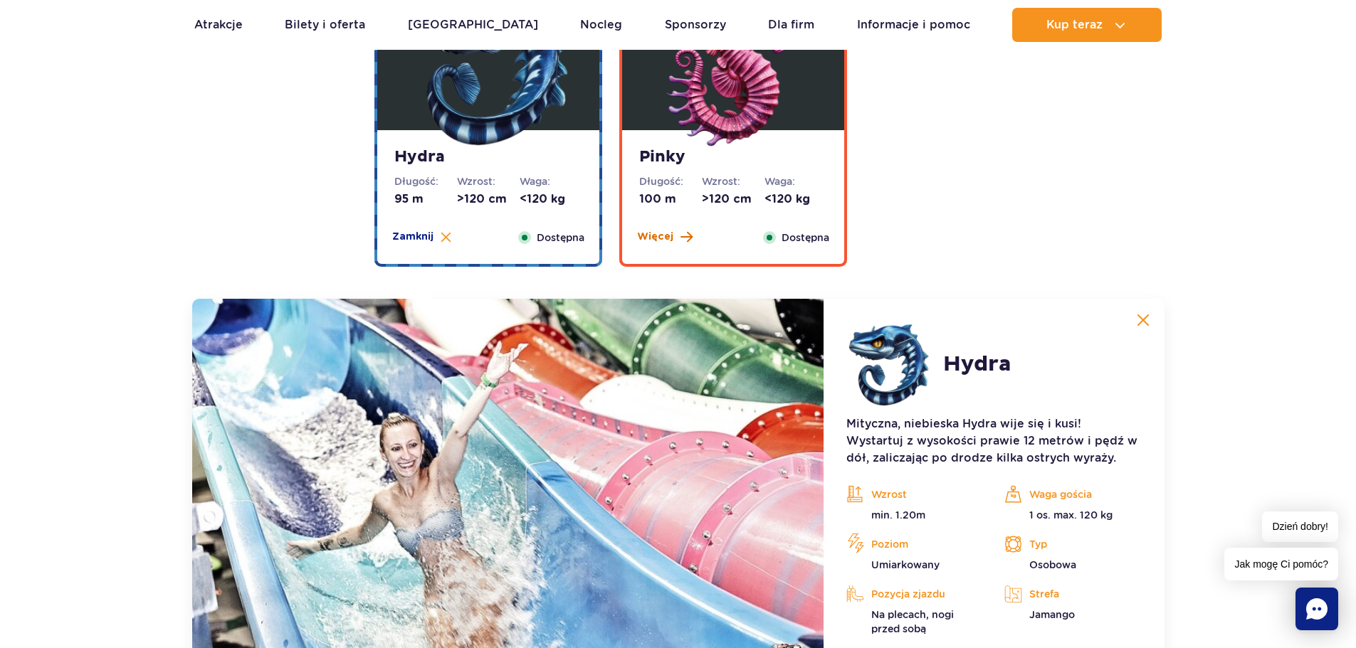
click at [660, 239] on span "Więcej" at bounding box center [655, 237] width 36 height 14
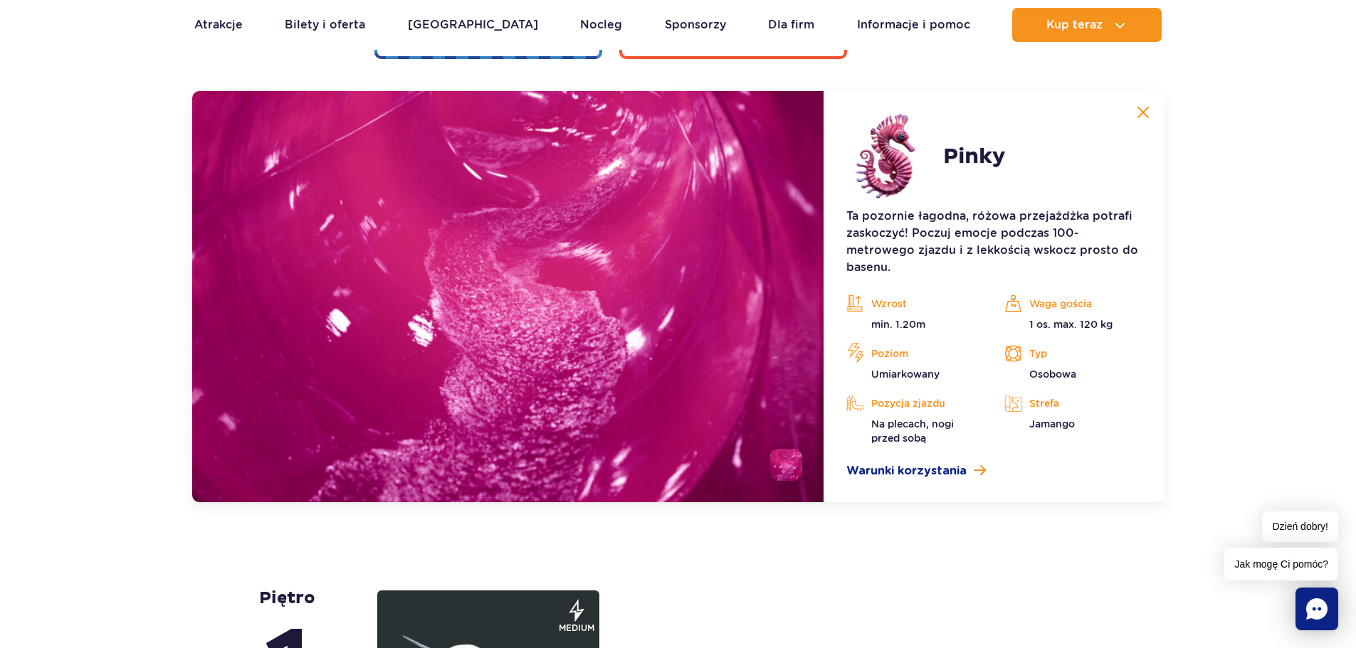
scroll to position [3061, 0]
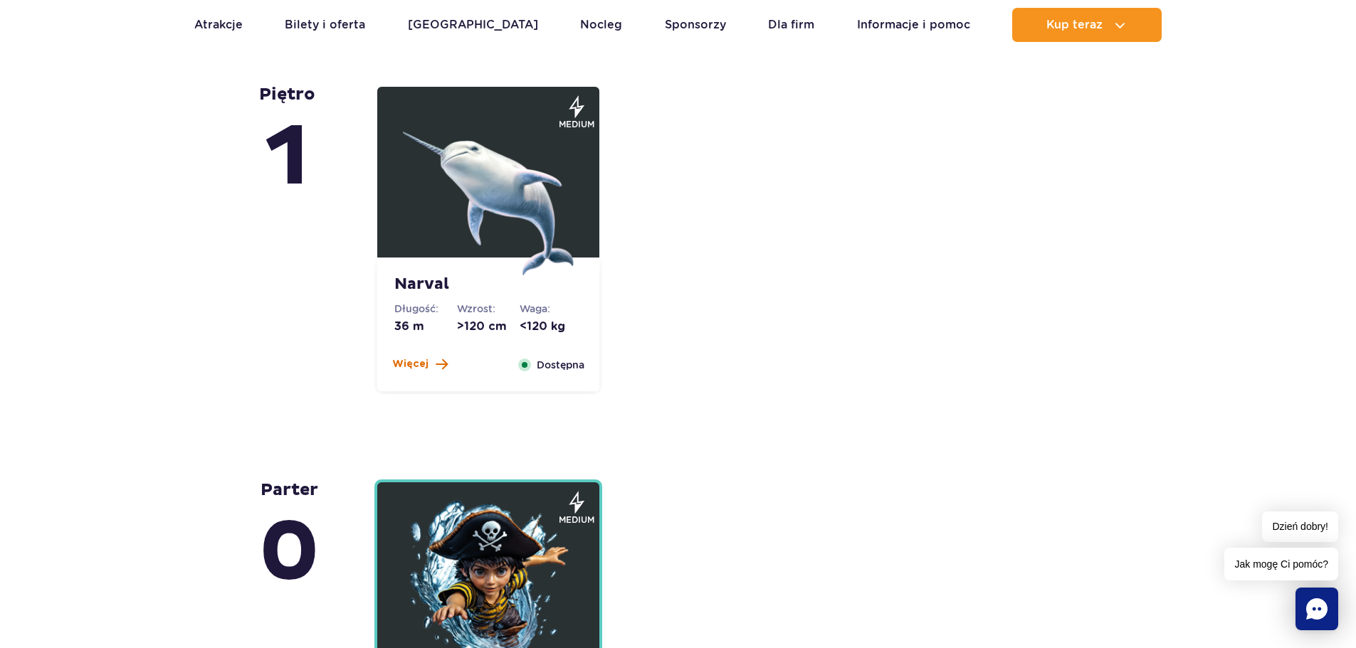
click at [418, 359] on span "Więcej" at bounding box center [410, 364] width 36 height 14
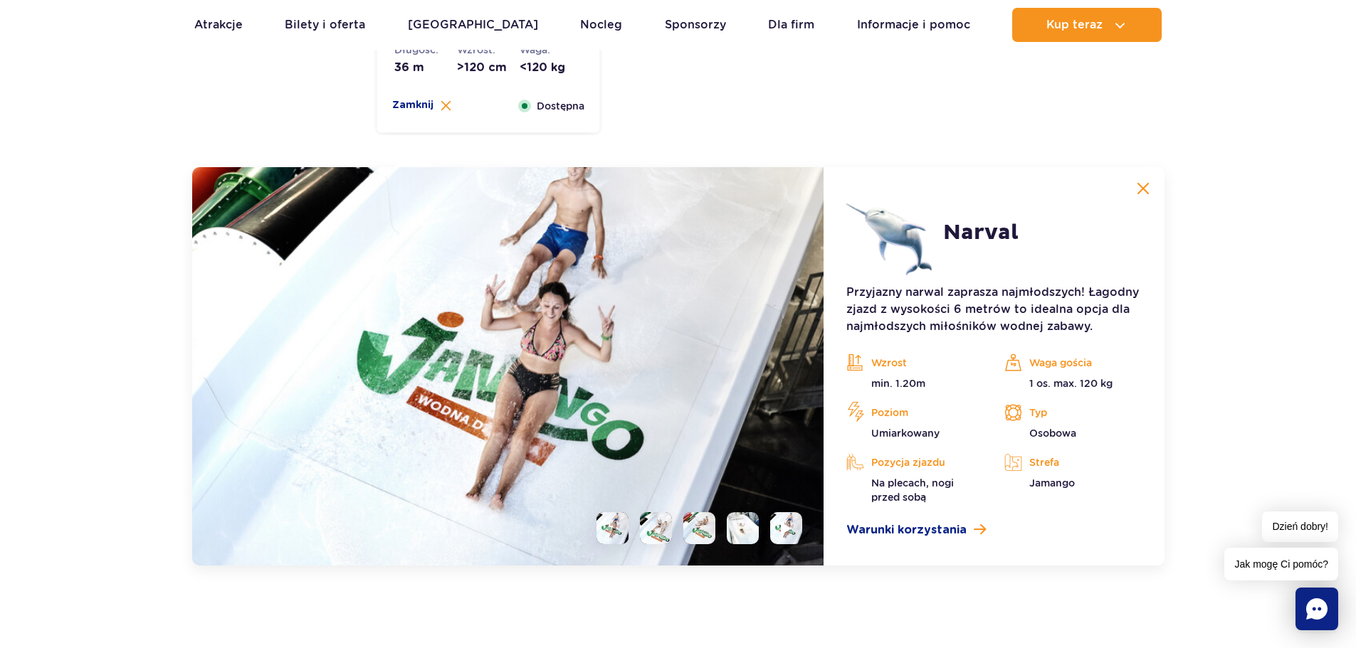
scroll to position [3315, 0]
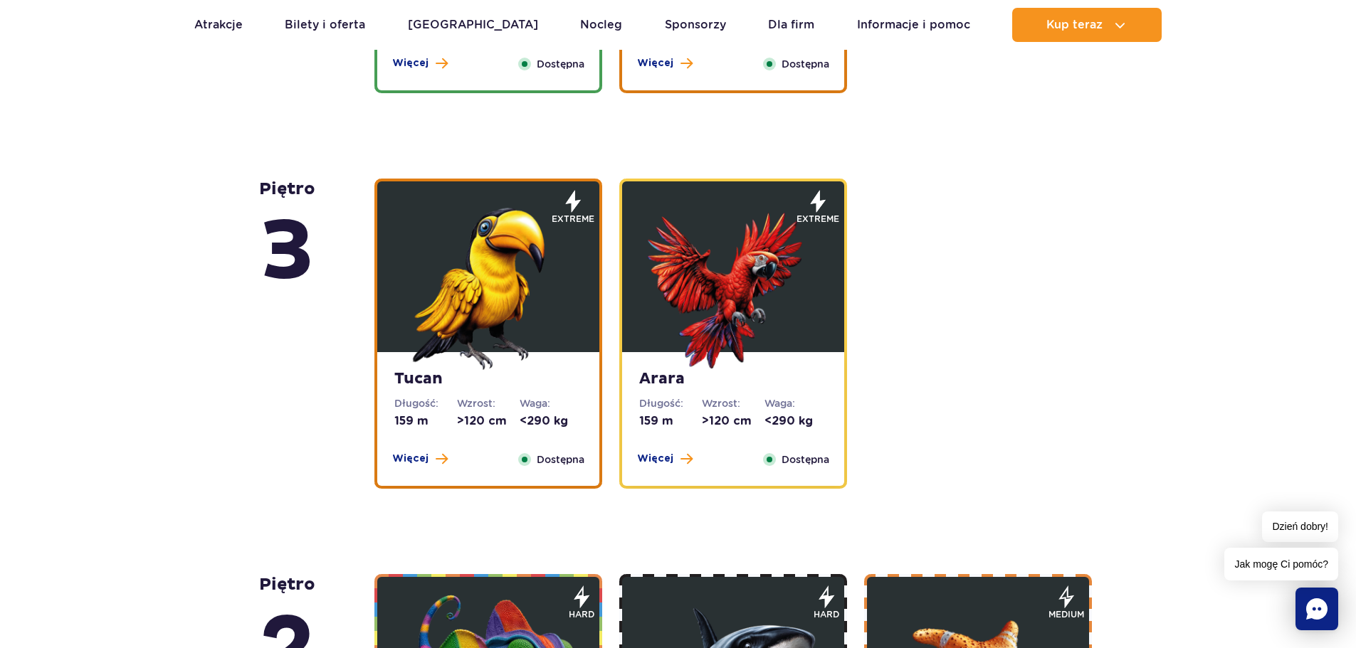
click at [411, 458] on span "Więcej" at bounding box center [410, 459] width 36 height 14
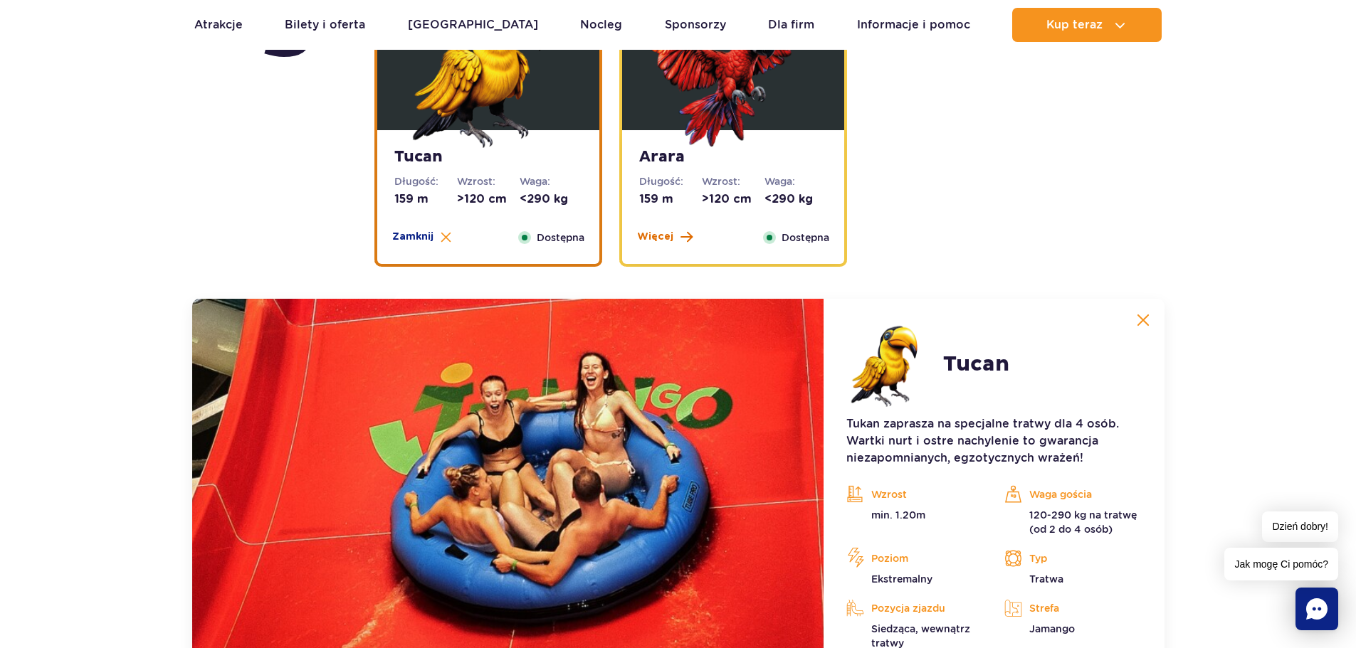
click at [646, 241] on span "Więcej" at bounding box center [655, 237] width 36 height 14
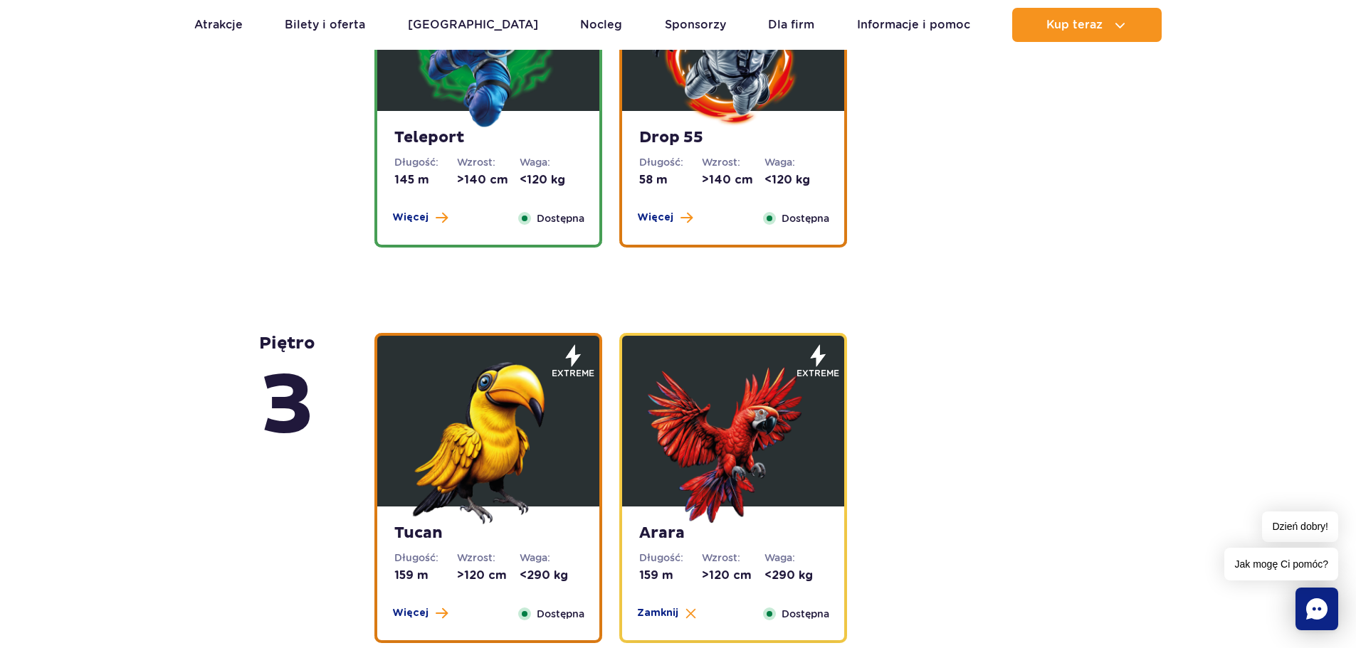
scroll to position [1615, 0]
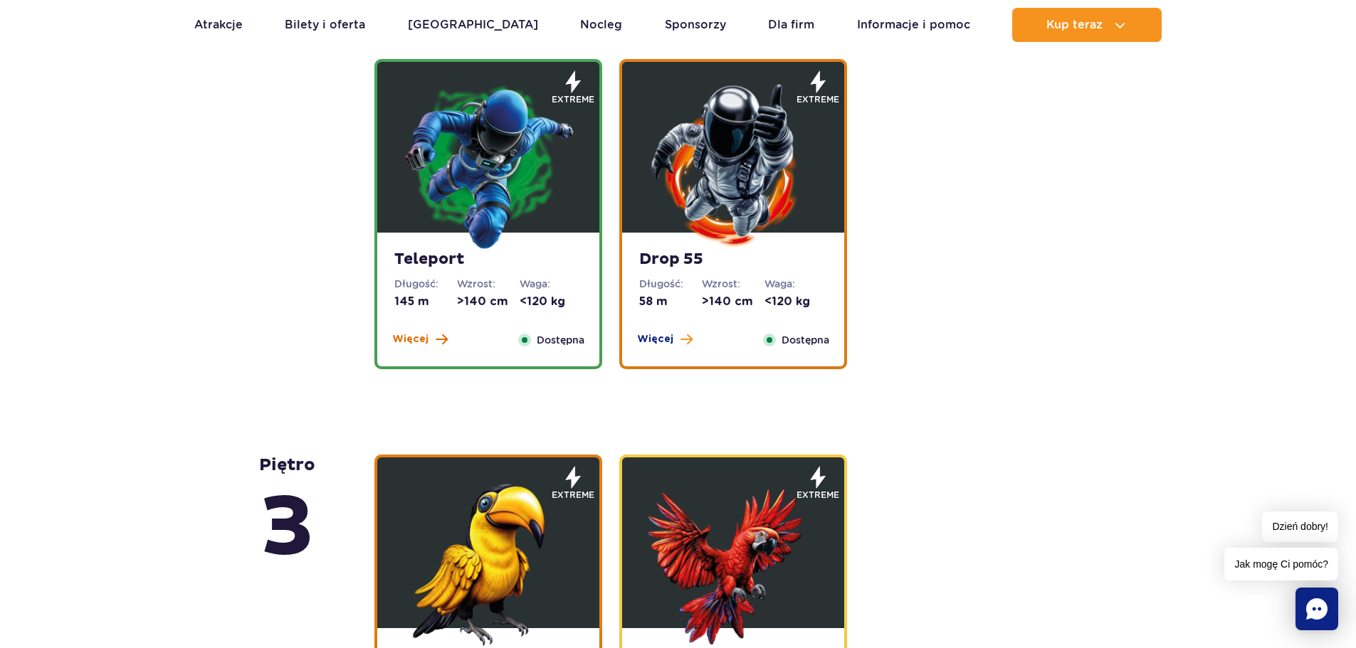
click at [432, 339] on button "Więcej" at bounding box center [420, 339] width 56 height 14
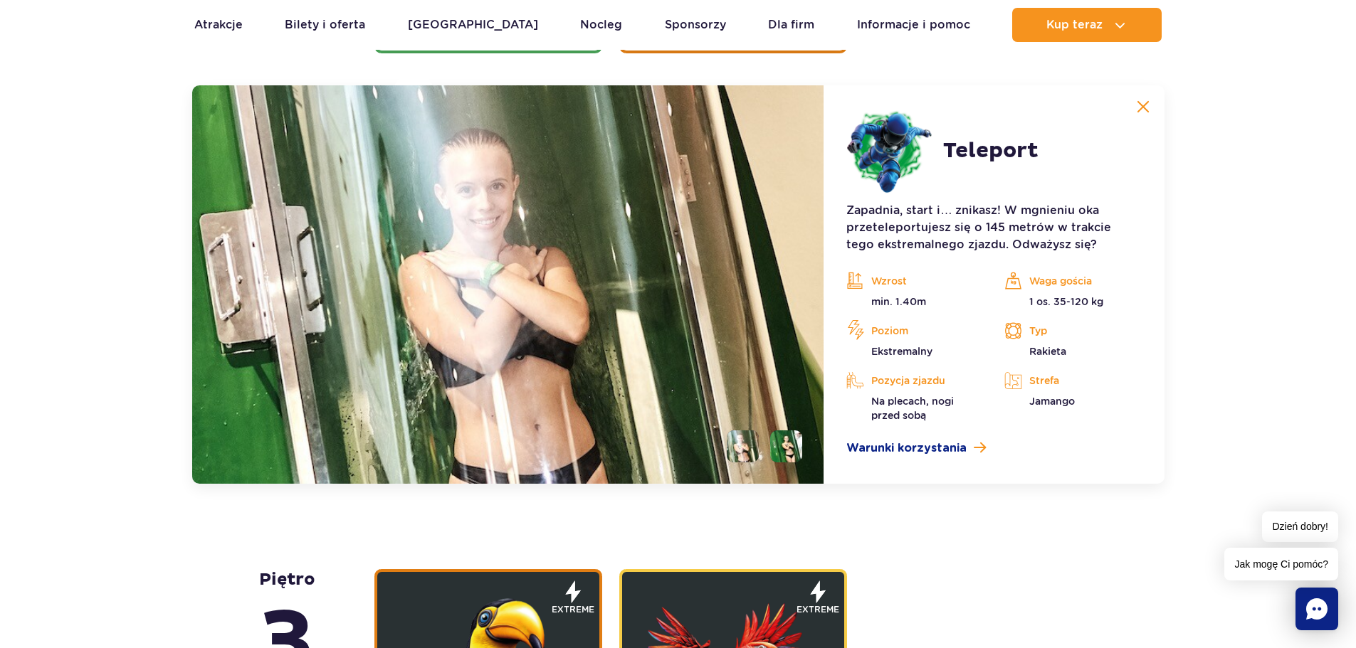
scroll to position [1860, 0]
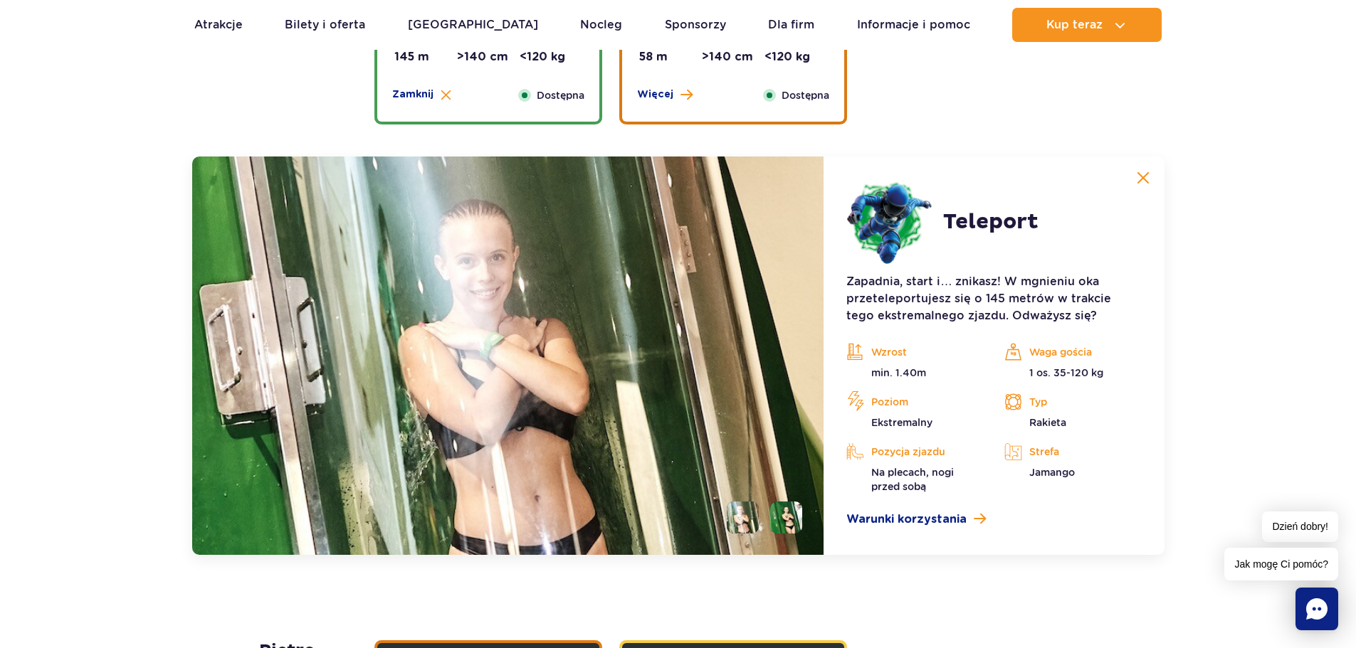
click at [780, 511] on li at bounding box center [786, 518] width 32 height 32
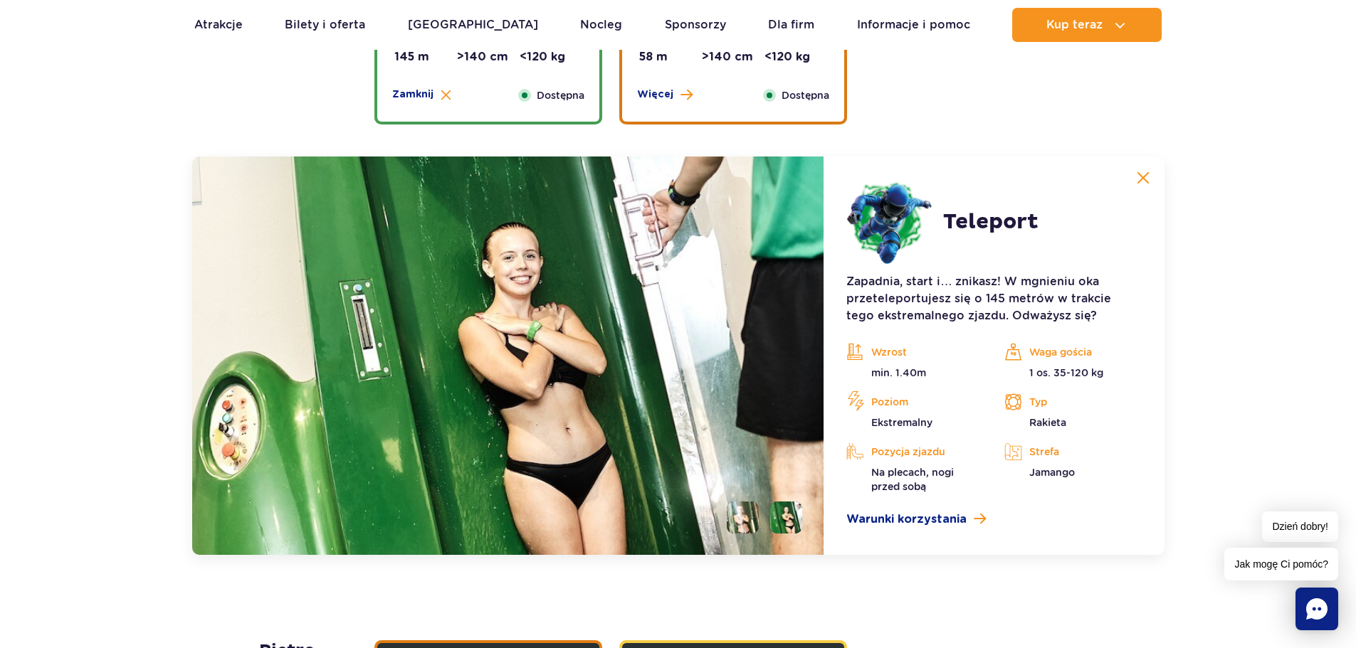
click at [740, 507] on li at bounding box center [743, 518] width 32 height 32
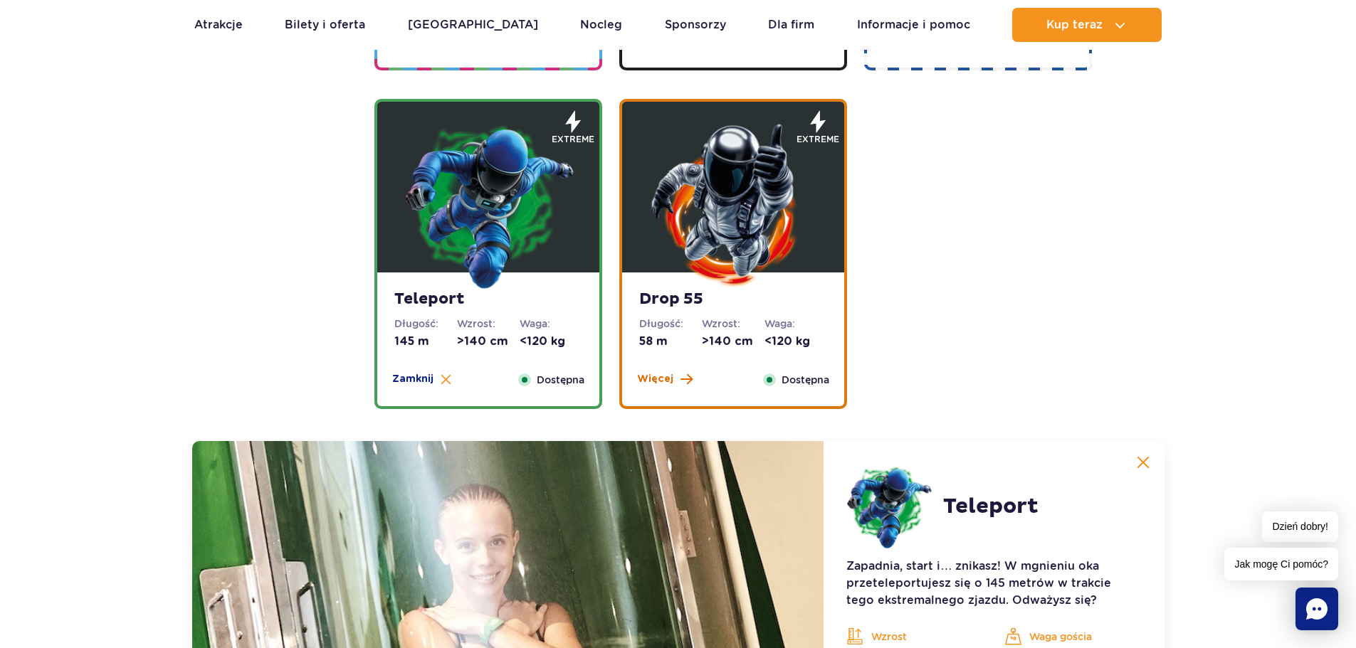
click at [651, 385] on span "Więcej" at bounding box center [655, 379] width 36 height 14
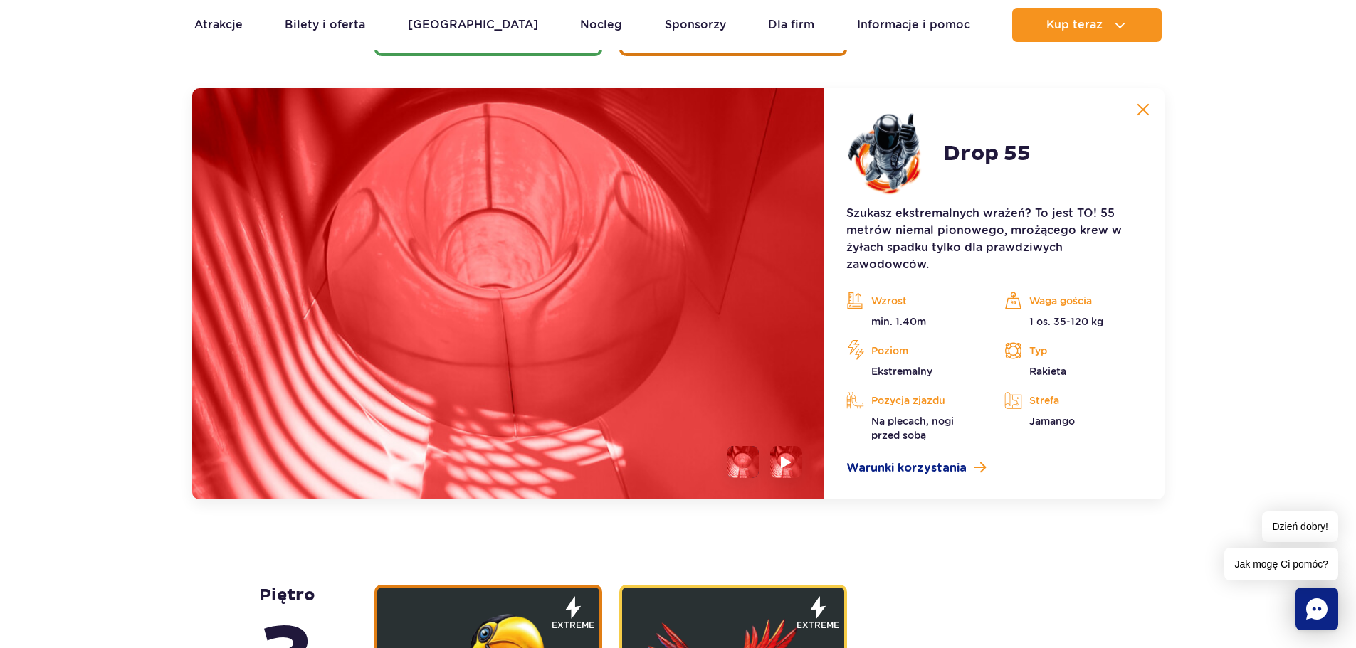
scroll to position [1931, 0]
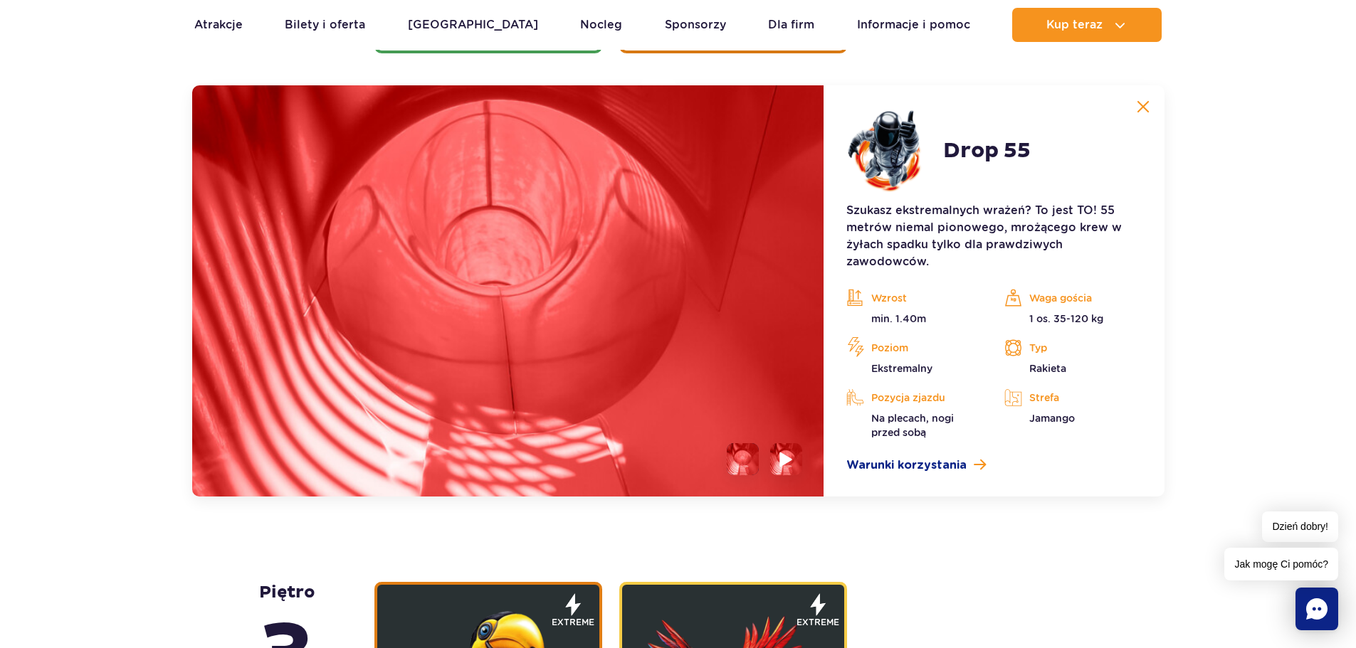
click at [772, 460] on li at bounding box center [786, 459] width 32 height 32
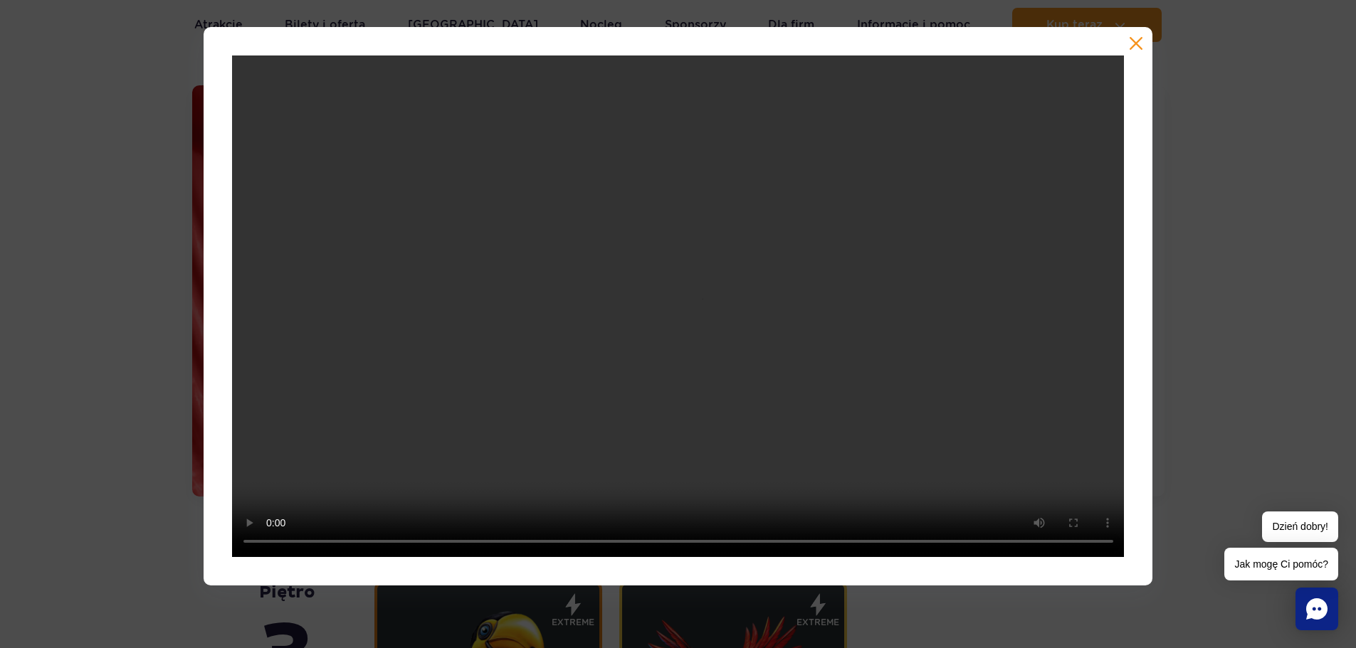
click at [1130, 44] on button "button" at bounding box center [1136, 43] width 14 height 14
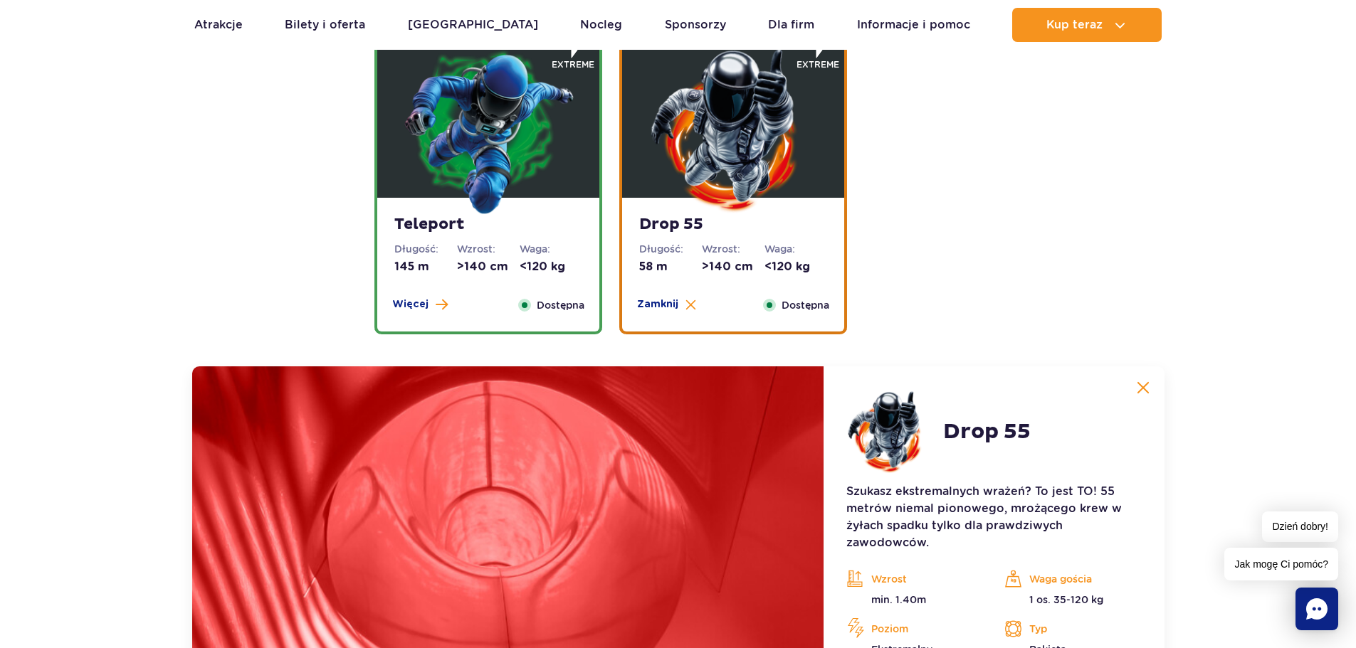
scroll to position [1646, 0]
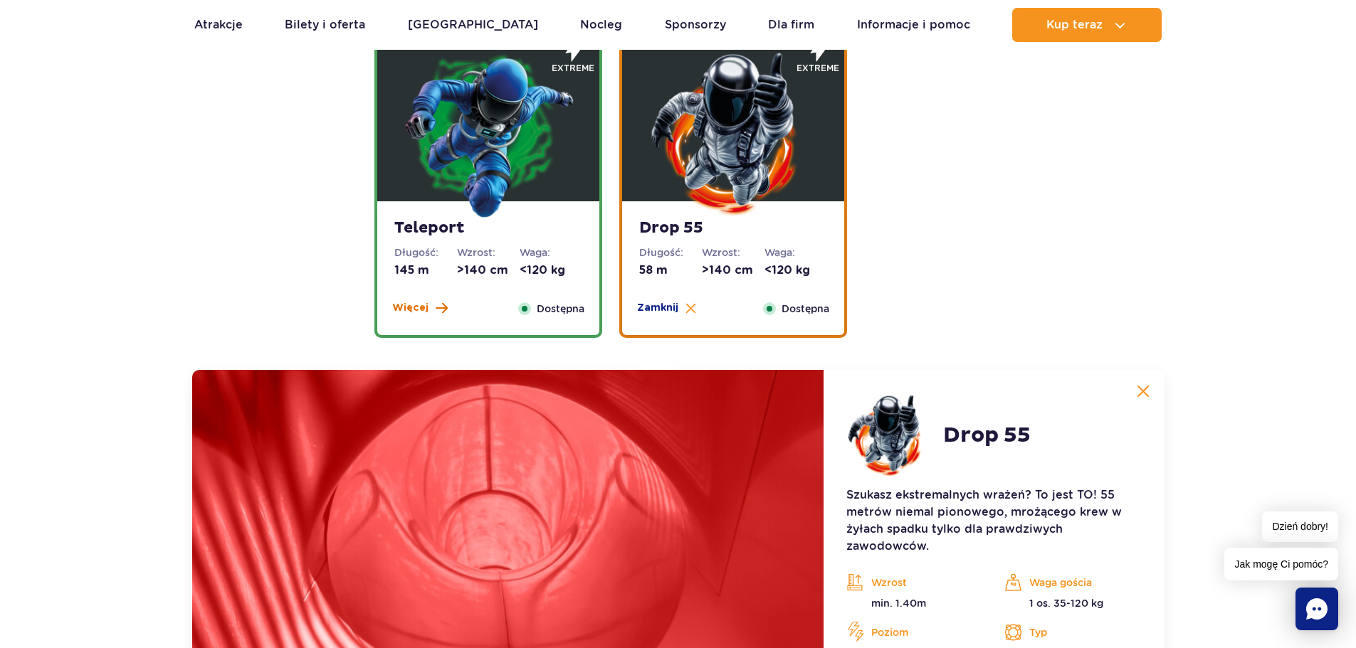
click at [411, 304] on span "Więcej" at bounding box center [410, 308] width 36 height 14
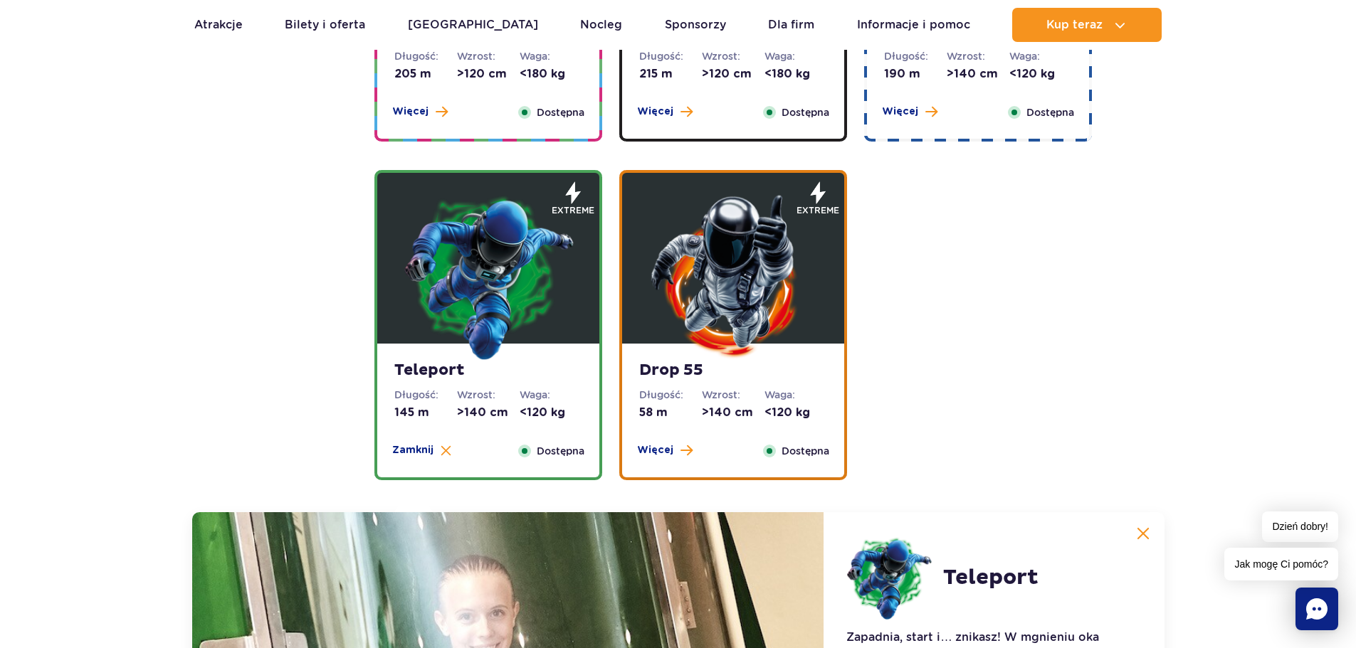
scroll to position [1219, 0]
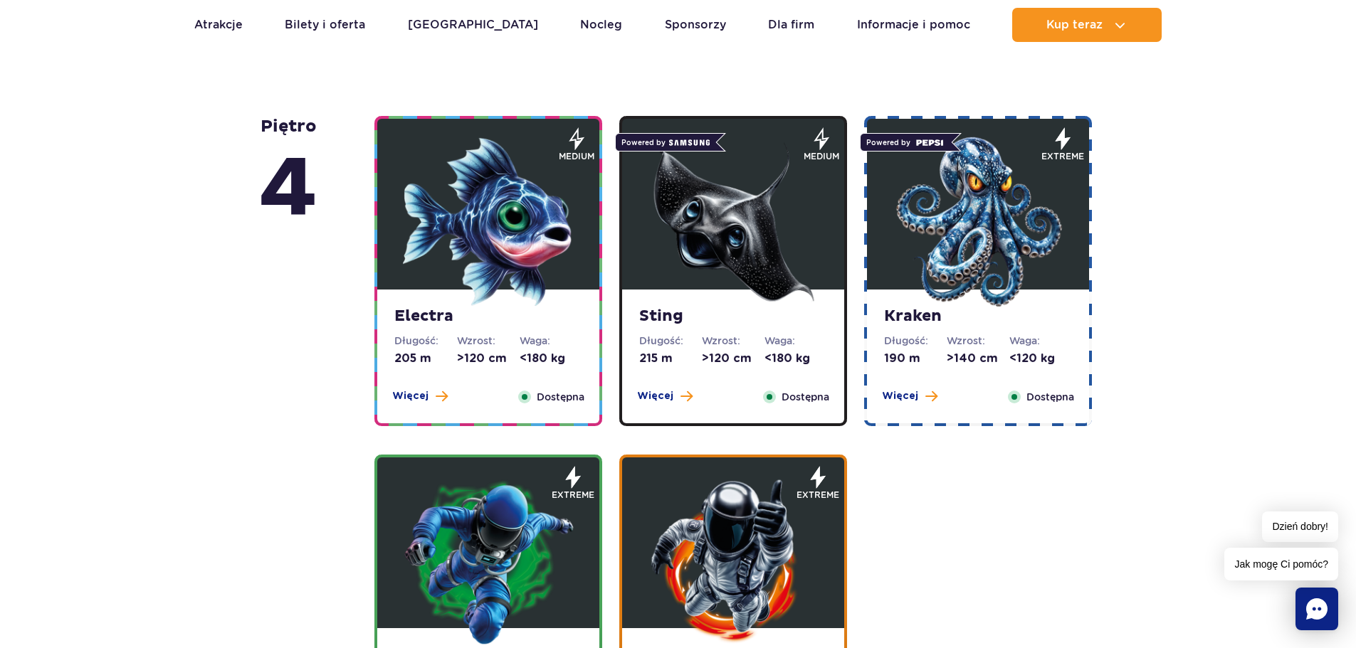
click at [884, 404] on div "Więcej Zamknij" at bounding box center [909, 397] width 73 height 16
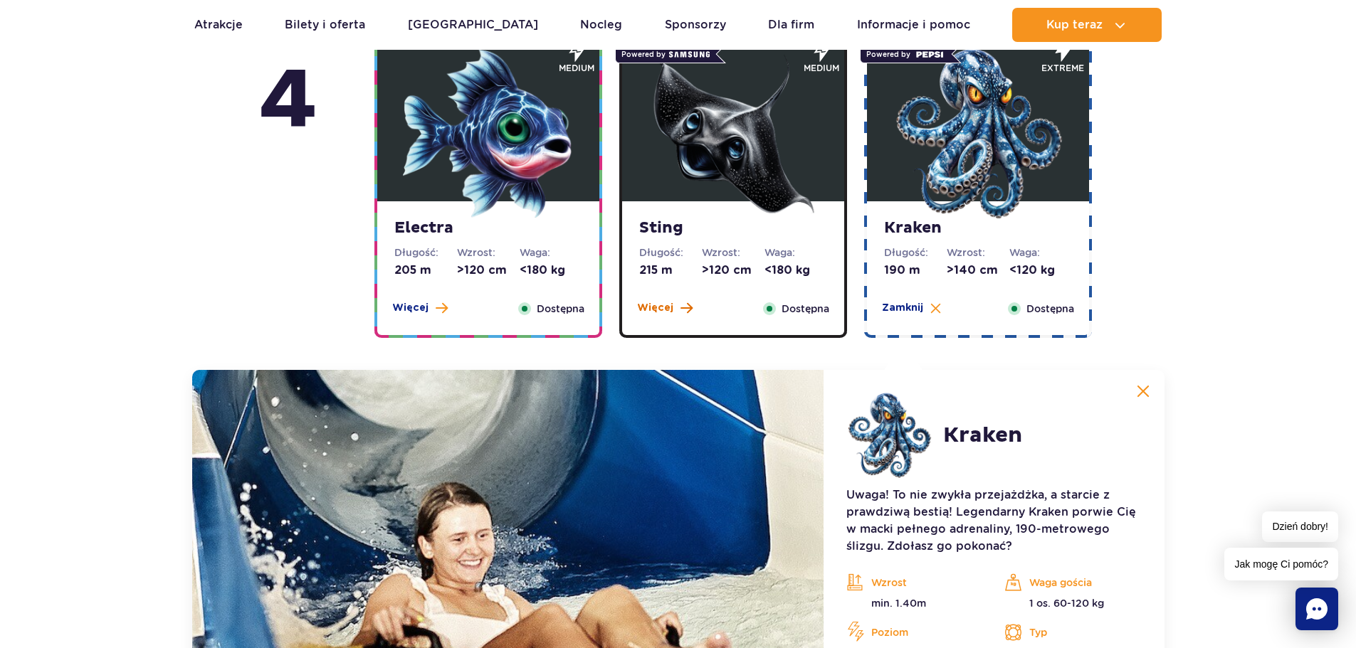
click at [667, 301] on span "Więcej" at bounding box center [655, 308] width 36 height 14
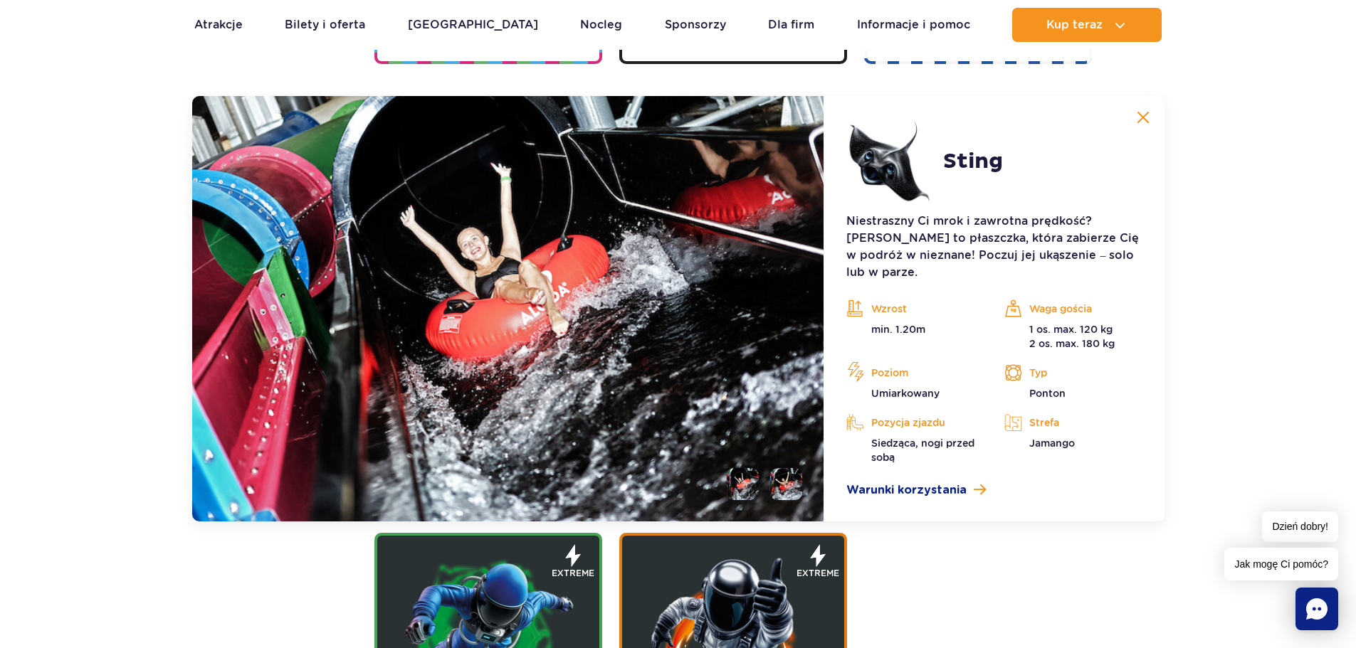
scroll to position [1592, 0]
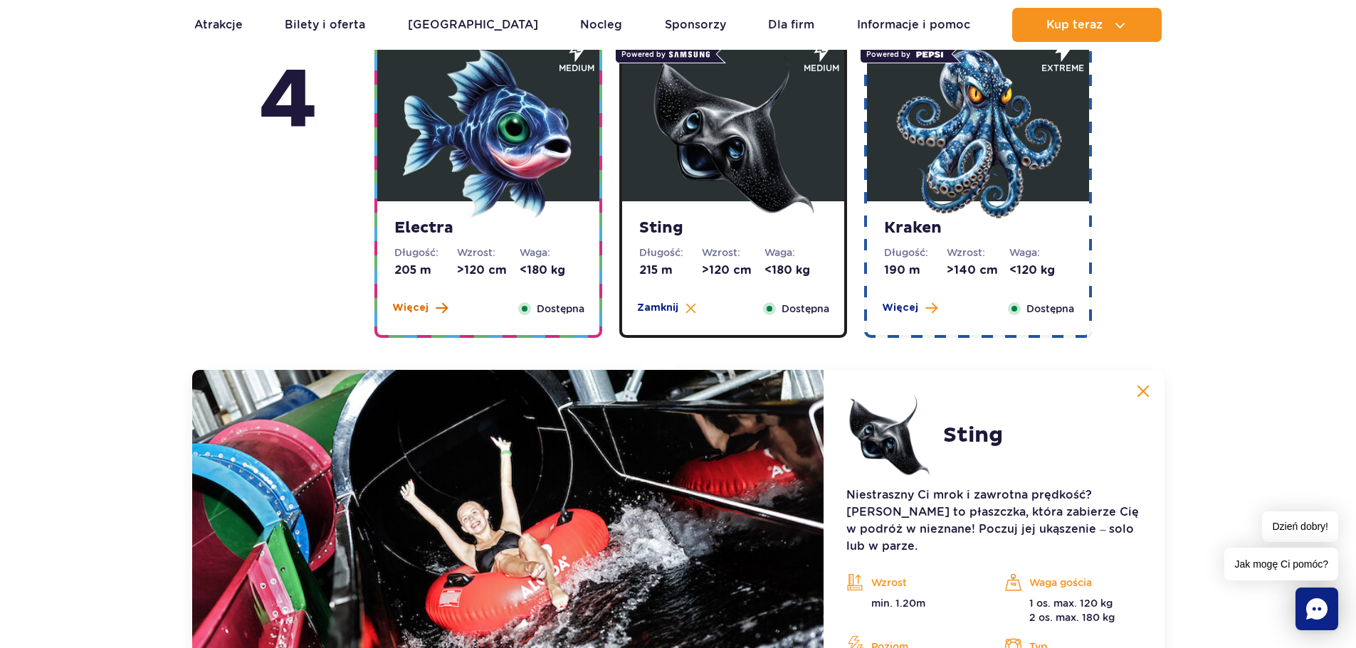
click at [416, 311] on span "Więcej" at bounding box center [410, 308] width 36 height 14
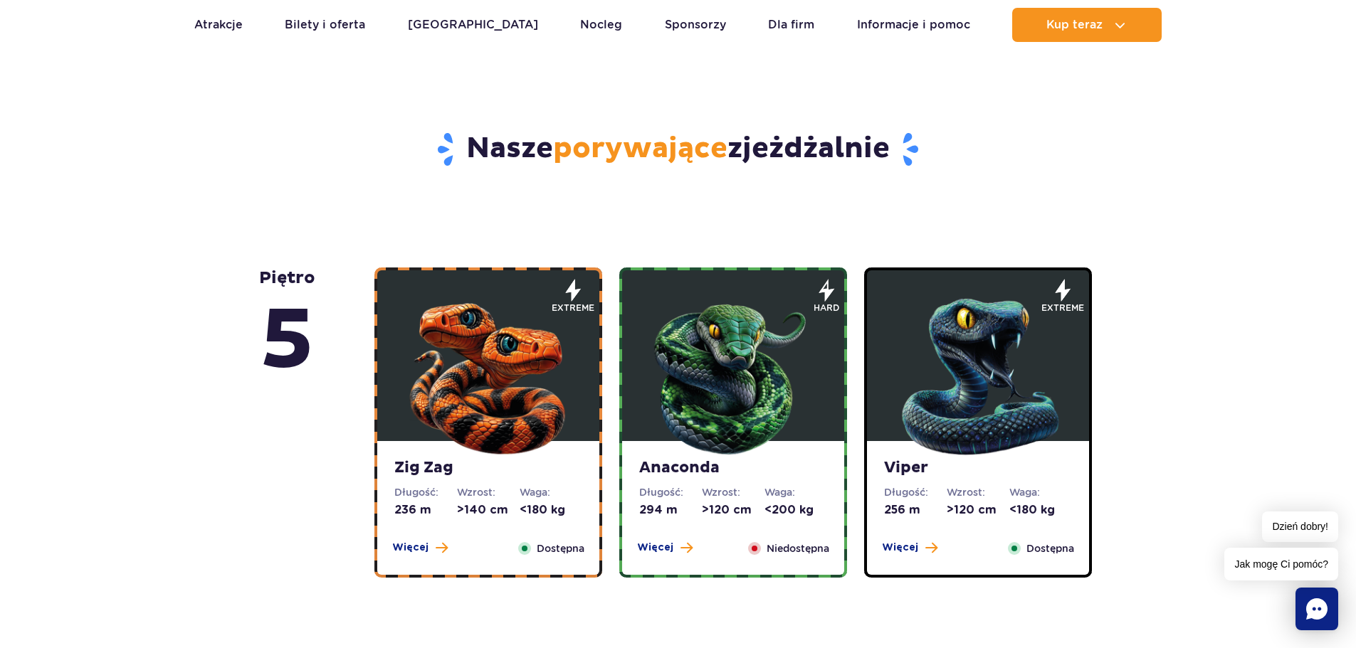
scroll to position [667, 0]
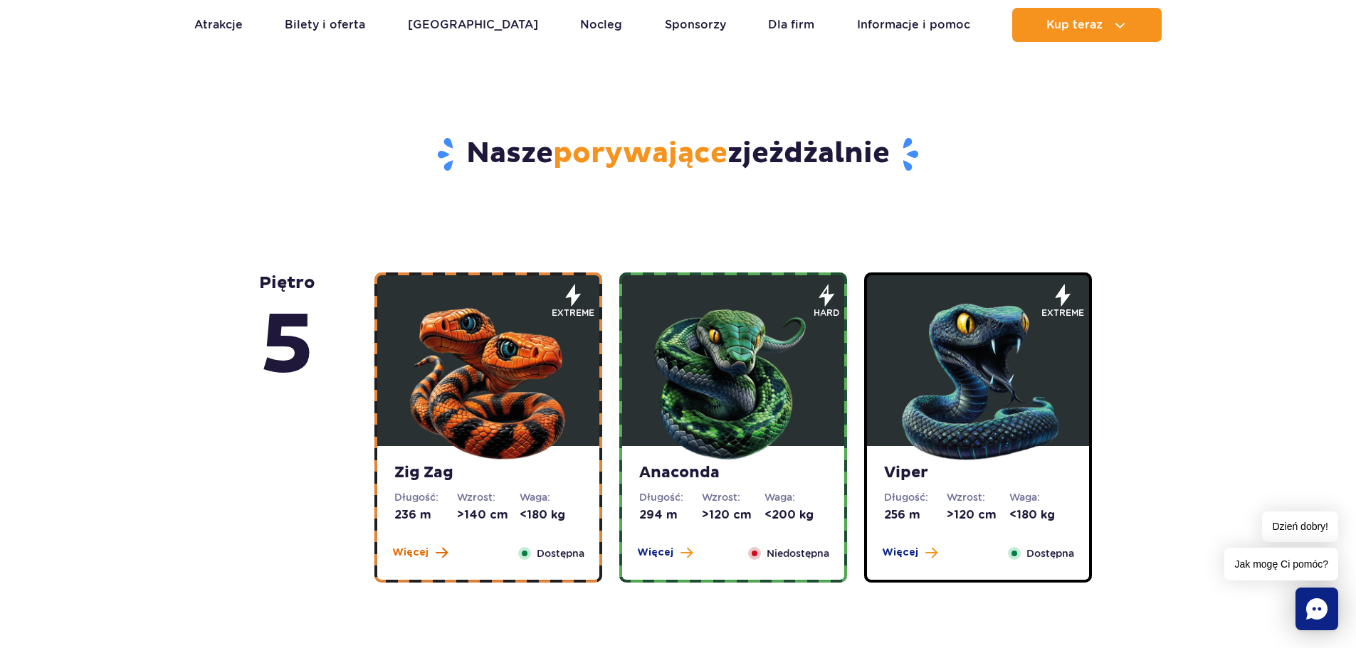
click at [415, 547] on span "Więcej" at bounding box center [410, 553] width 36 height 14
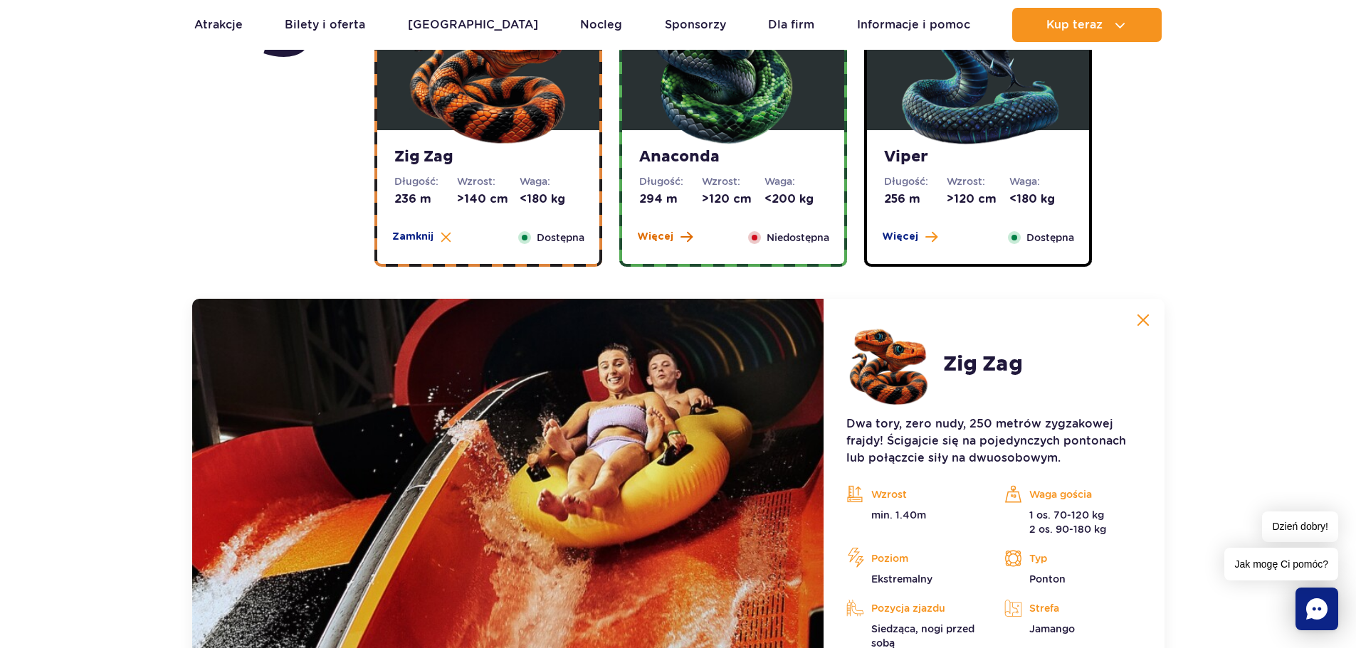
click at [661, 243] on span "Więcej" at bounding box center [655, 237] width 36 height 14
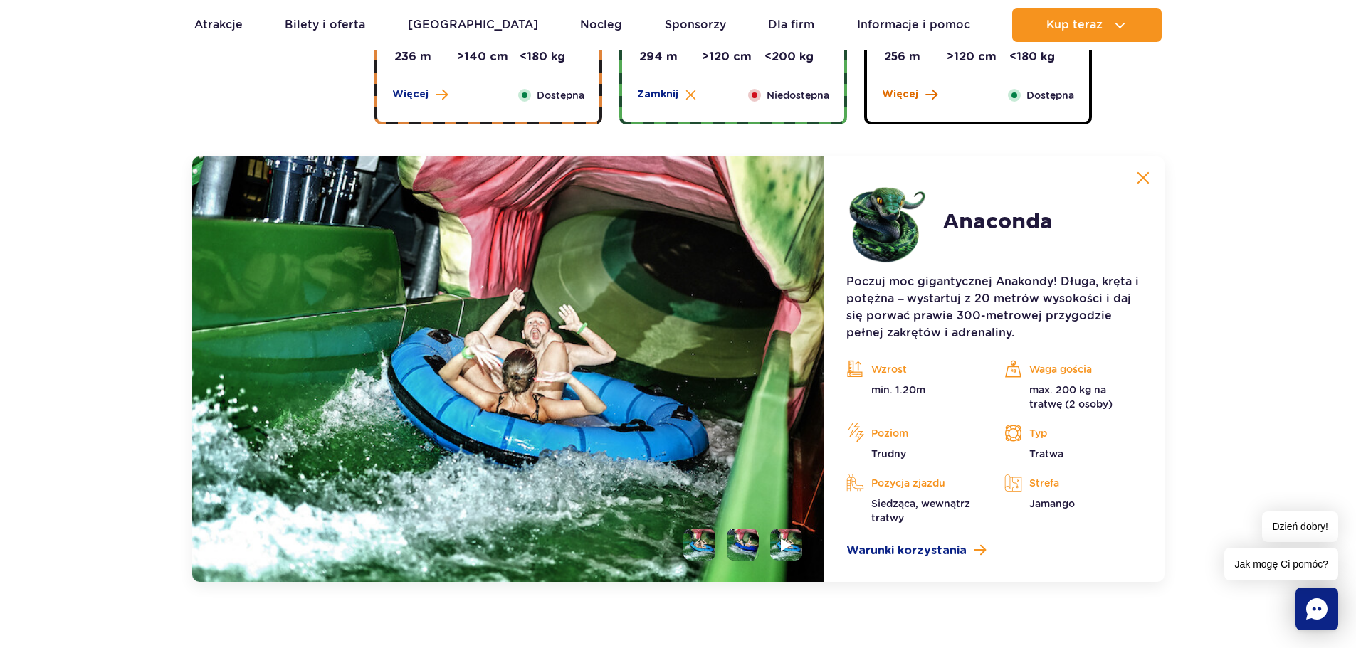
click at [915, 93] on span "Więcej" at bounding box center [900, 95] width 36 height 14
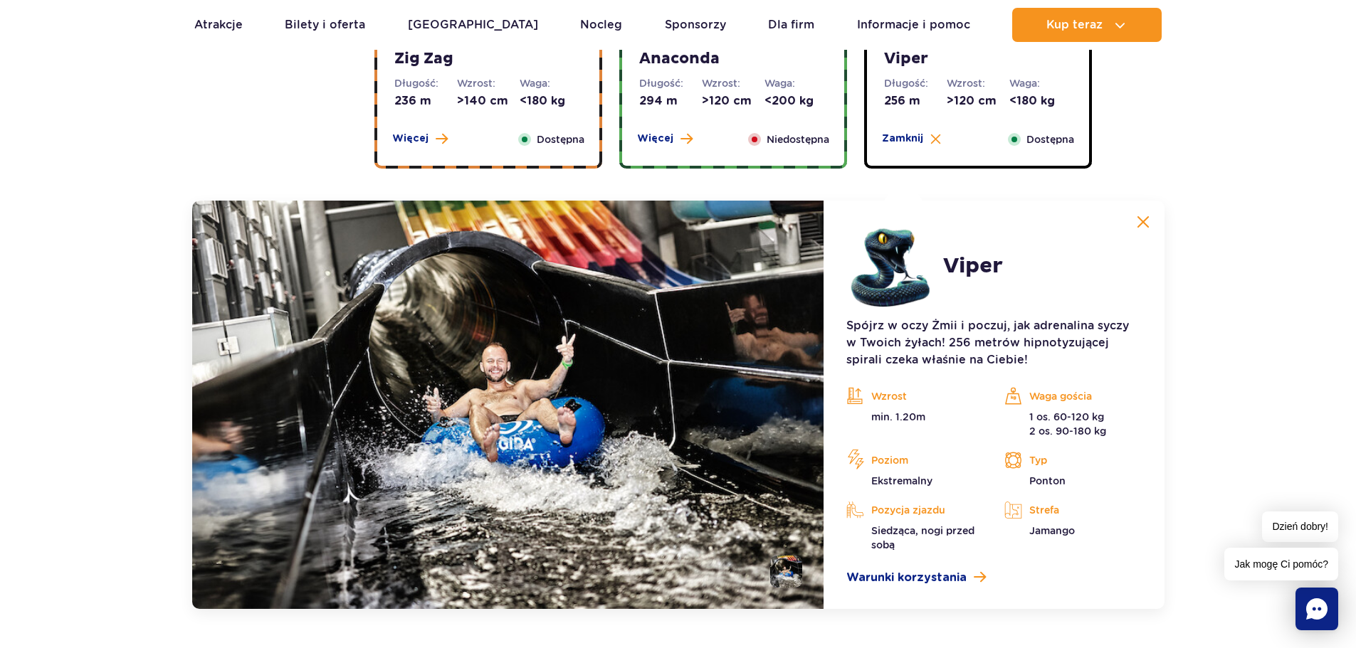
scroll to position [1054, 0]
